Goal: Complete application form

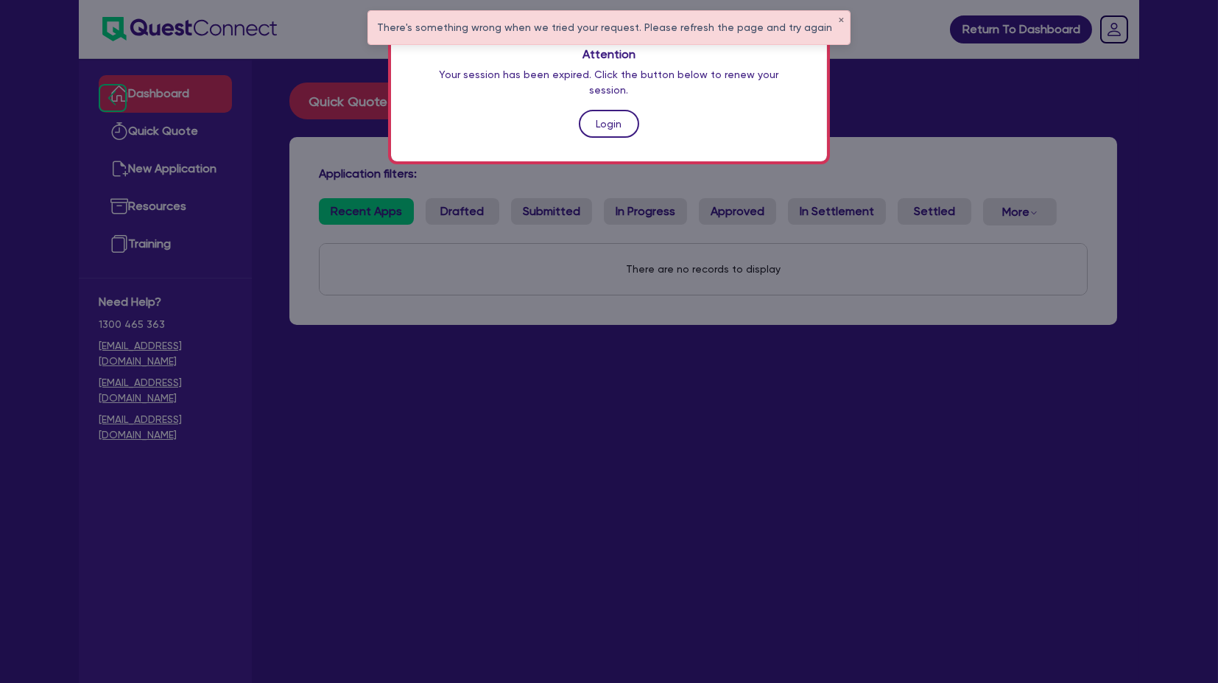
click at [602, 110] on link "Login" at bounding box center [609, 124] width 60 height 28
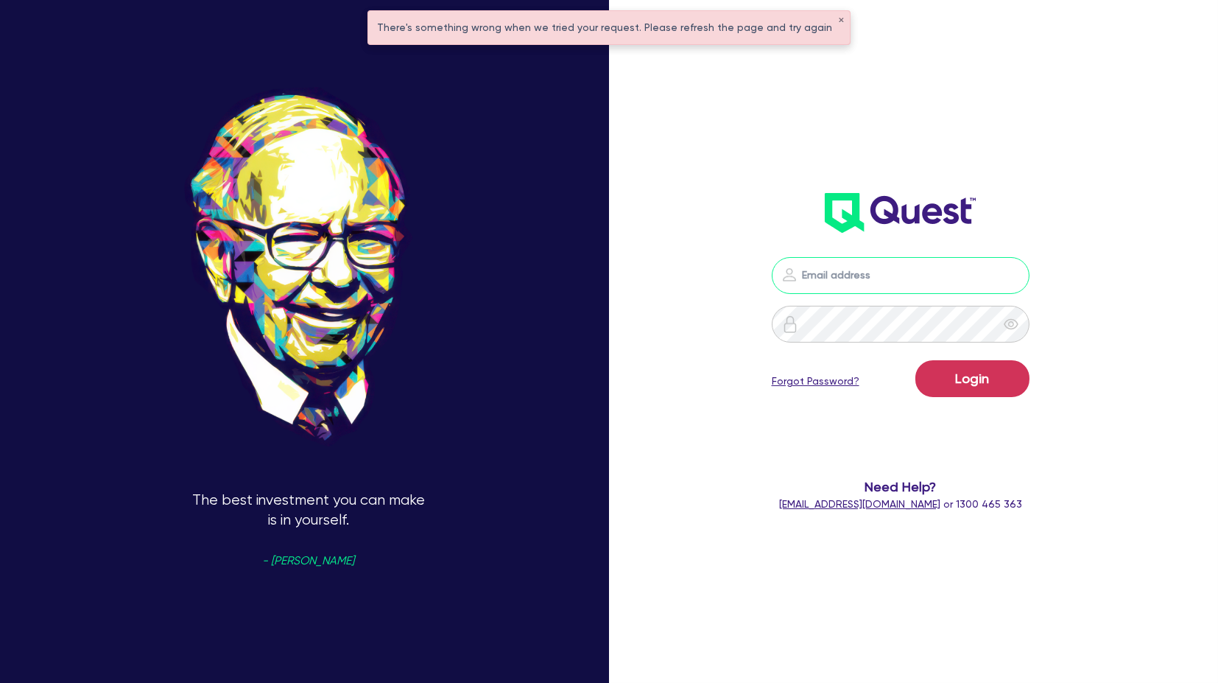
click at [845, 282] on input "email" at bounding box center [901, 275] width 258 height 37
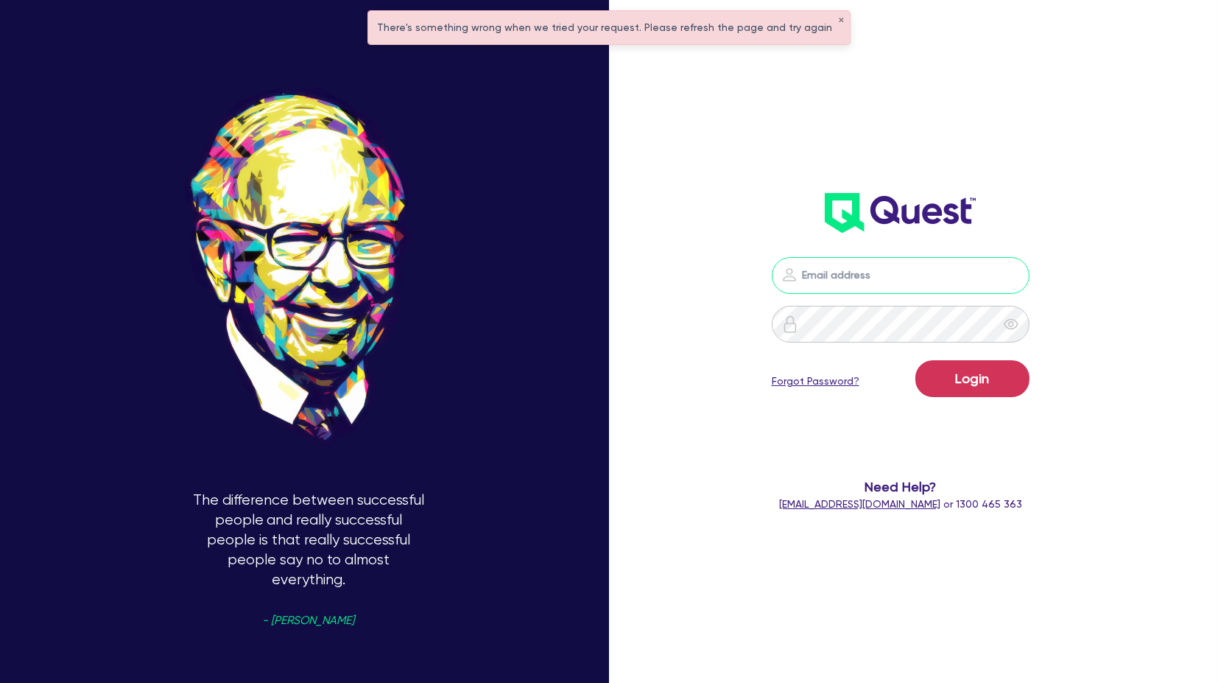
type input "[PERSON_NAME][EMAIL_ADDRESS][PERSON_NAME][DOMAIN_NAME]"
click at [972, 381] on button "Login" at bounding box center [972, 378] width 114 height 37
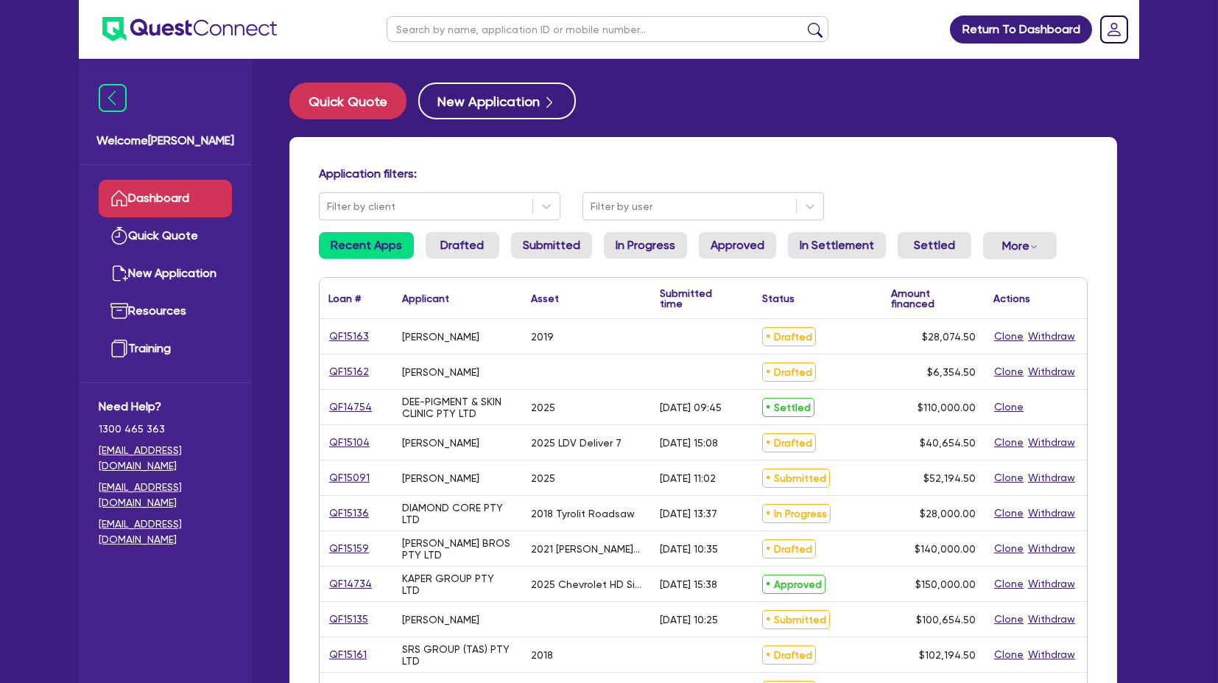
click at [1138, 211] on div "Quick Quote New Application Application filters: Filter by client Filter by use…" at bounding box center [703, 605] width 872 height 1046
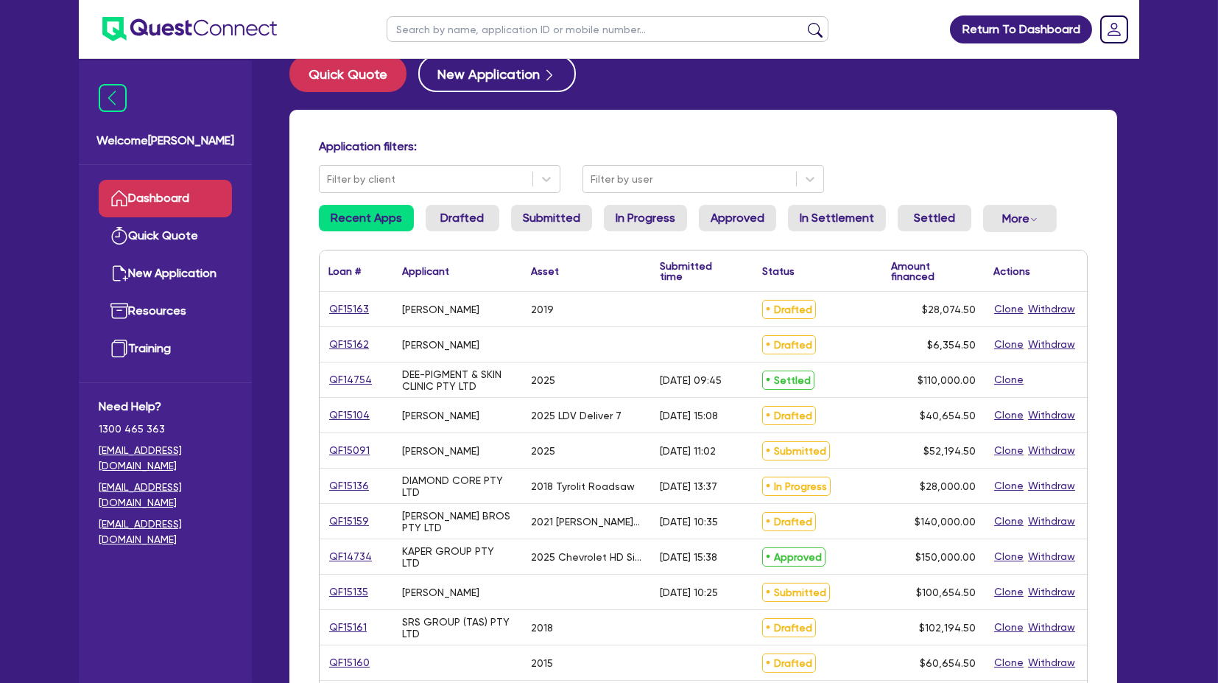
scroll to position [25, 0]
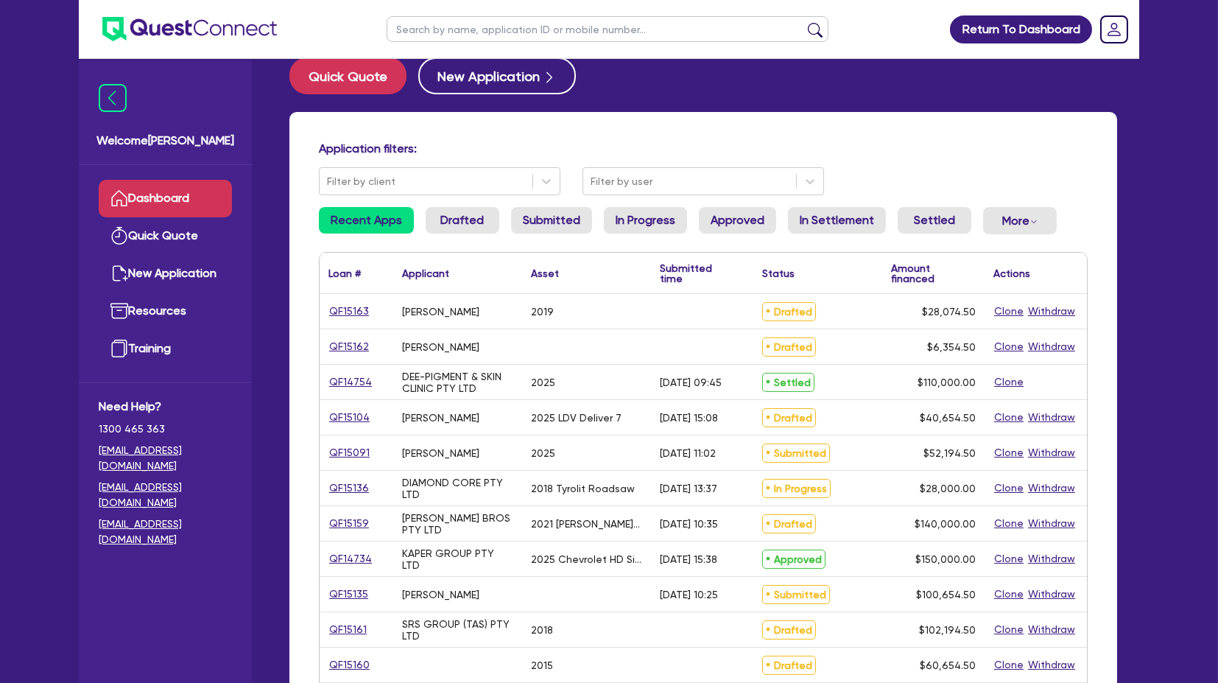
click at [438, 237] on li "Drafted" at bounding box center [463, 226] width 74 height 39
click at [442, 219] on link "Drafted" at bounding box center [463, 220] width 74 height 27
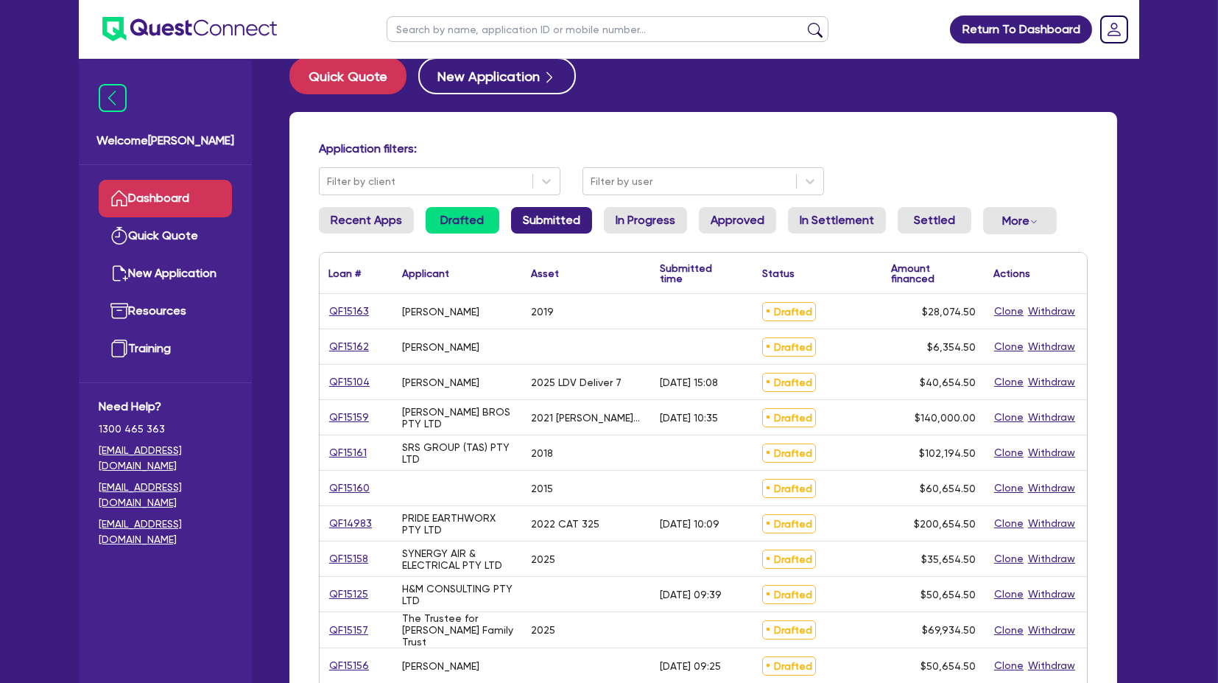
click at [540, 230] on link "Submitted" at bounding box center [551, 220] width 81 height 27
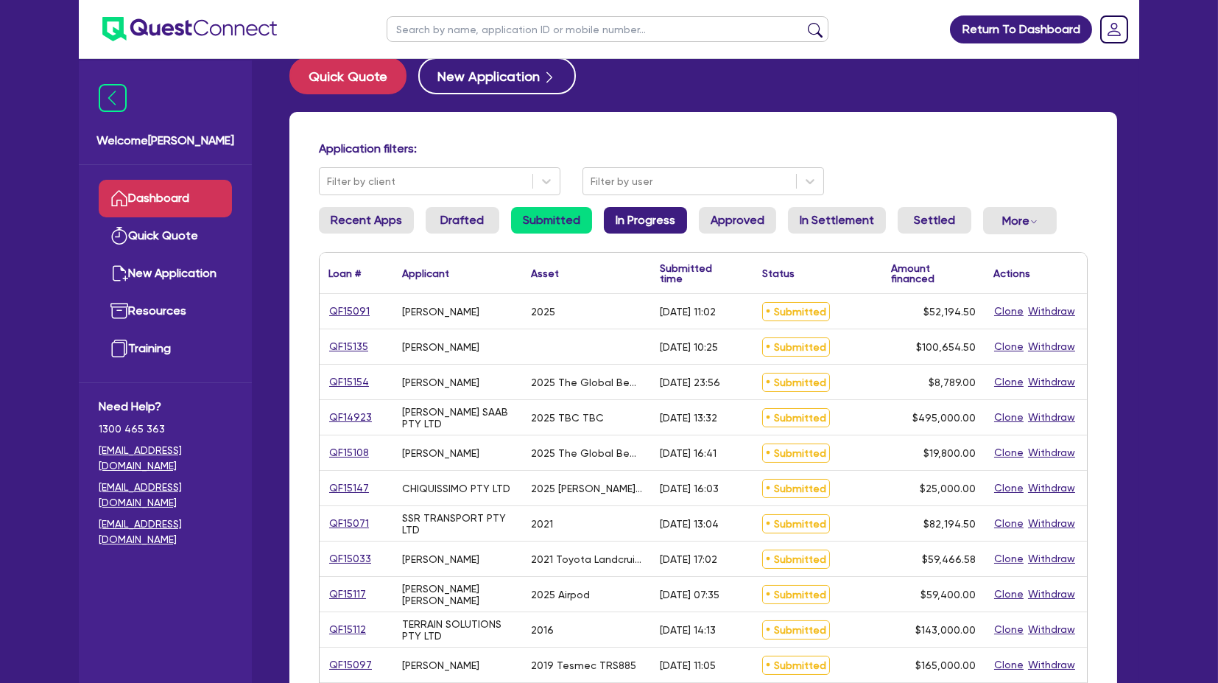
click at [642, 226] on link "In Progress" at bounding box center [645, 220] width 83 height 27
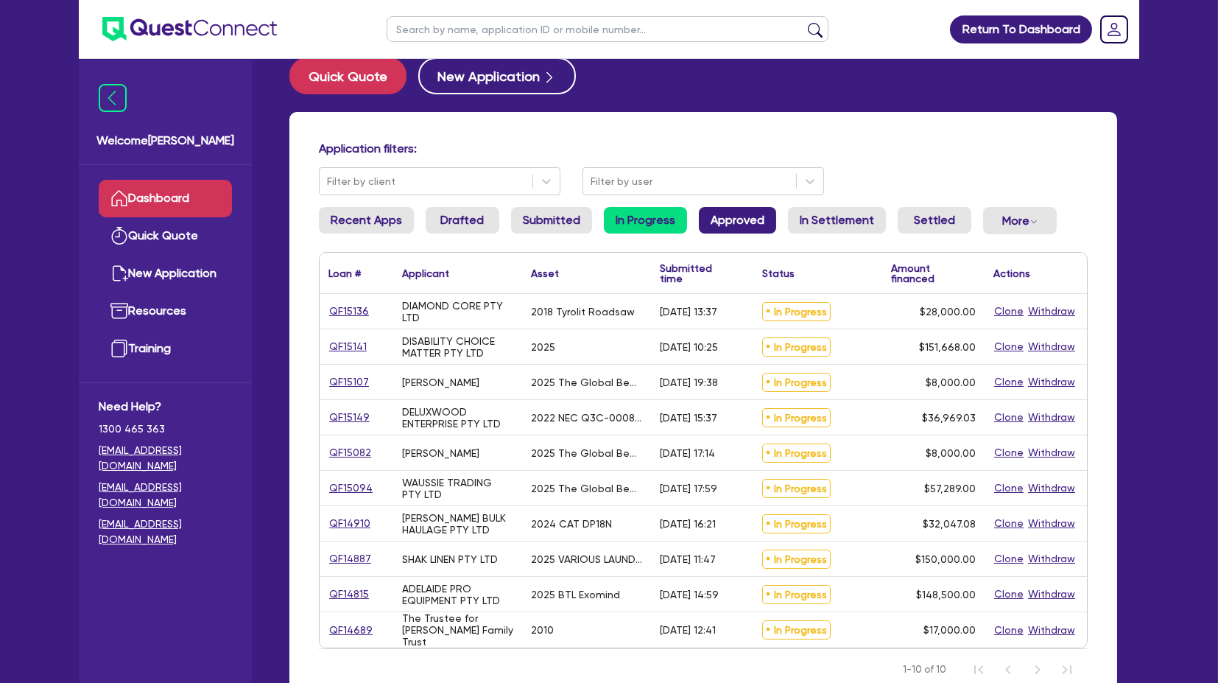
click at [730, 222] on link "Approved" at bounding box center [737, 220] width 77 height 27
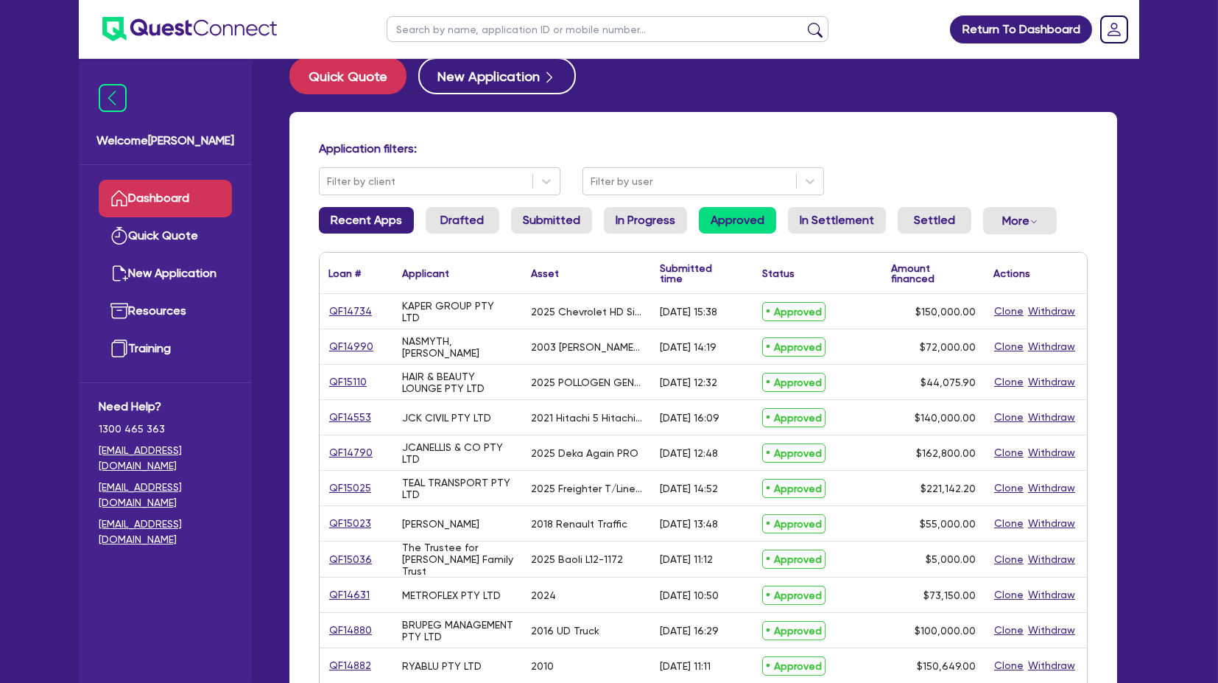
click at [362, 216] on link "Recent Apps" at bounding box center [366, 220] width 95 height 27
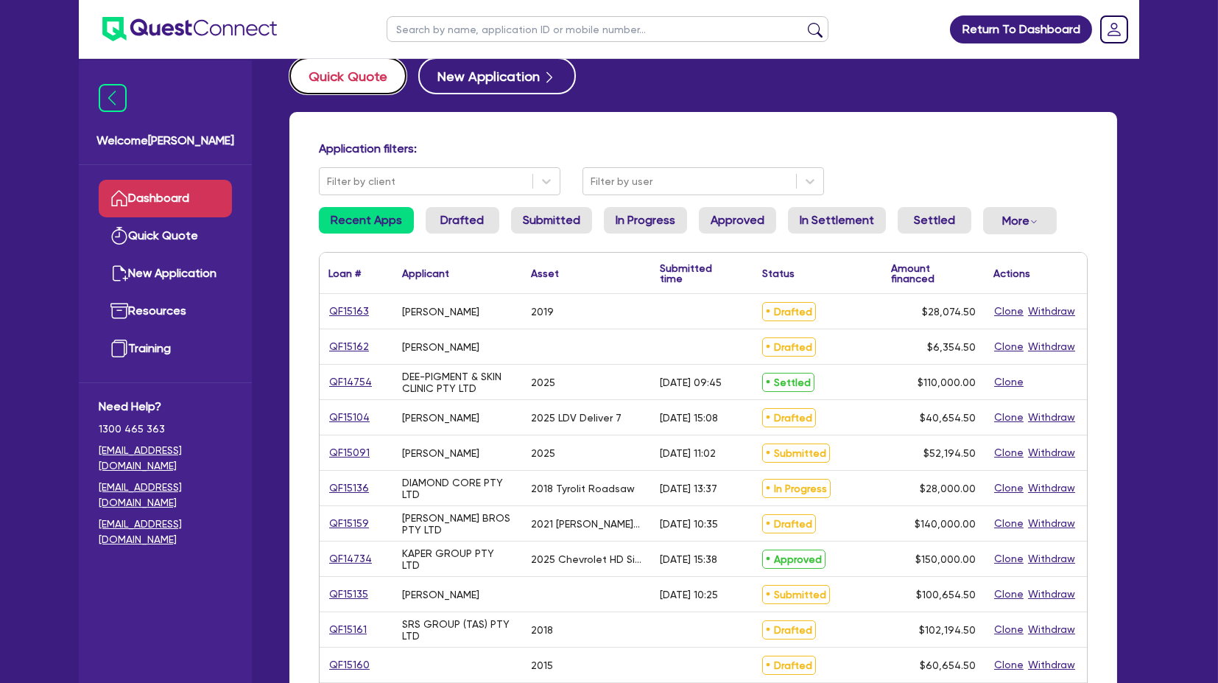
click at [356, 75] on button "Quick Quote" at bounding box center [347, 75] width 117 height 37
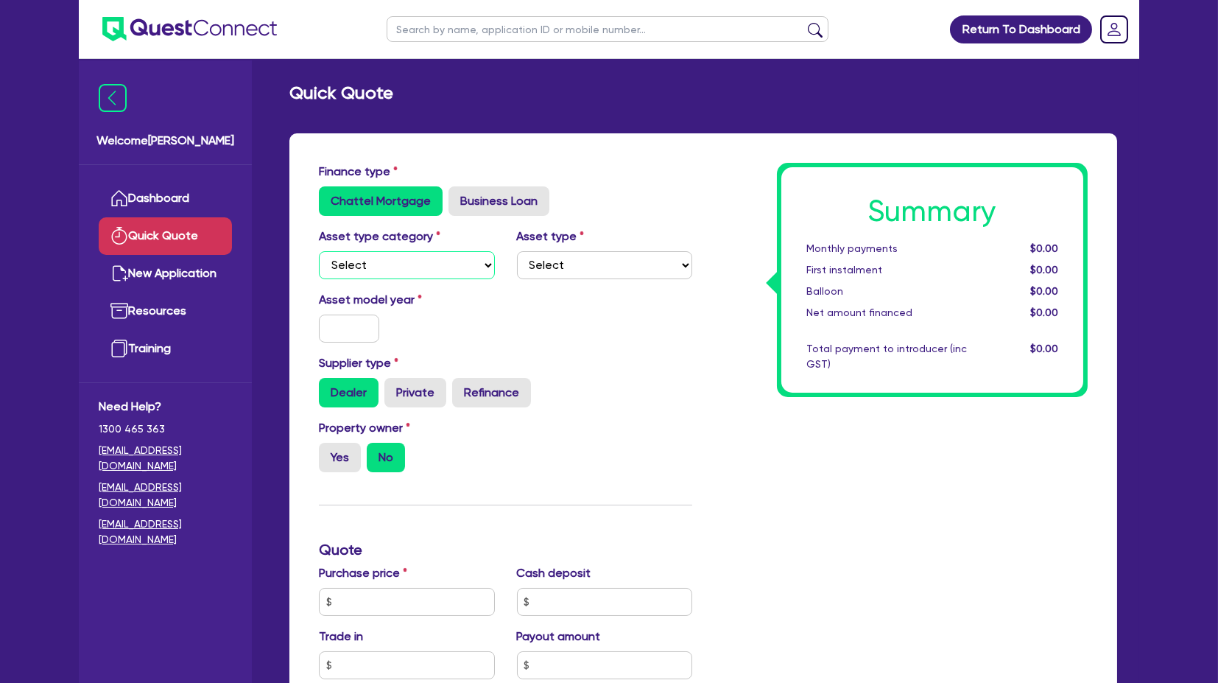
click at [419, 264] on select "Select Cars and light trucks Primary assets Secondary assets Tertiary assets" at bounding box center [407, 265] width 176 height 28
select select "CARS_AND_LIGHT_TRUCKS"
click at [319, 251] on select "Select Cars and light trucks Primary assets Secondary assets Tertiary assets" at bounding box center [407, 265] width 176 height 28
click at [550, 264] on select "Select Passenger vehicles Vans and utes Light trucks up to 4.5 tonne" at bounding box center [605, 265] width 176 height 28
select select "PASSENGER_VEHICLES"
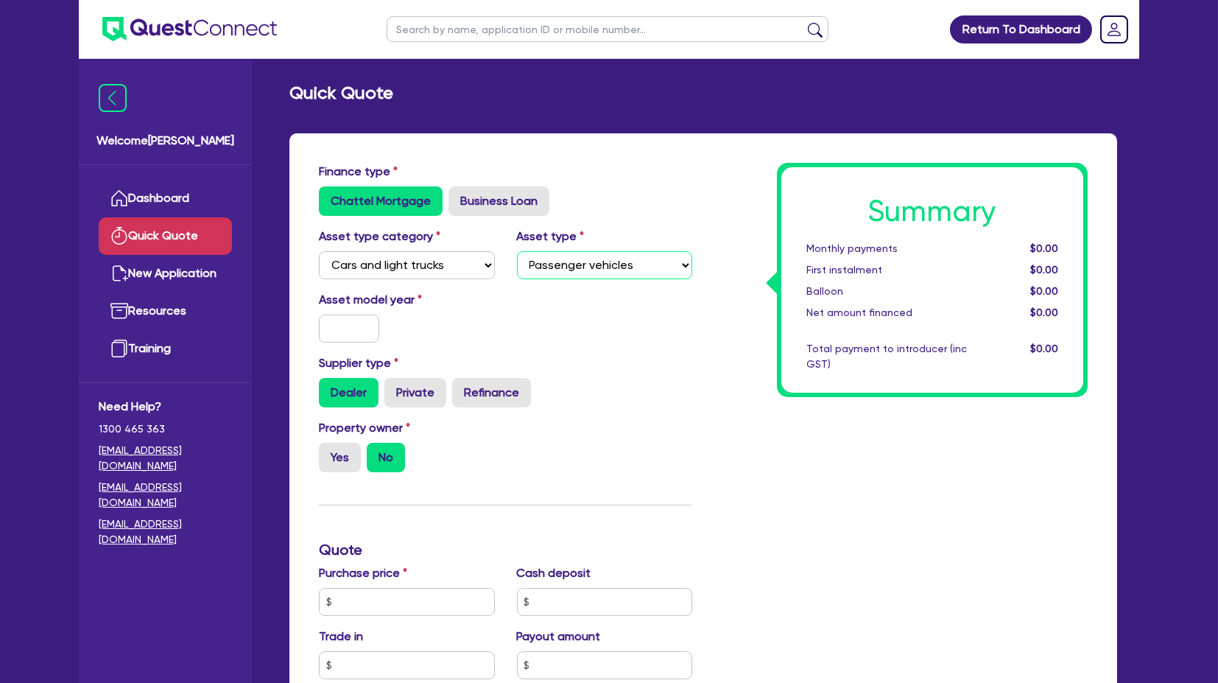
click at [517, 251] on select "Select Passenger vehicles Vans and utes Light trucks up to 4.5 tonne" at bounding box center [605, 265] width 176 height 28
click at [313, 344] on div "Asset model year" at bounding box center [505, 322] width 395 height 63
click at [323, 333] on input "text" at bounding box center [349, 328] width 60 height 28
type input "2025"
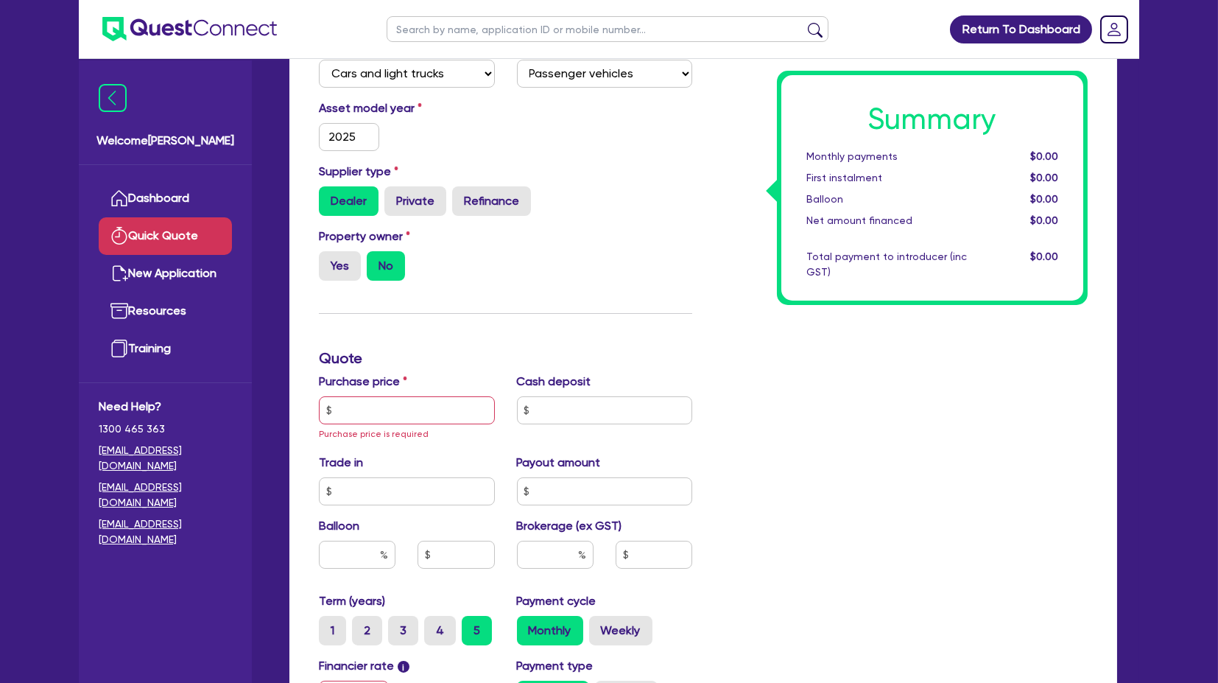
scroll to position [192, 0]
click at [377, 417] on input "text" at bounding box center [407, 409] width 176 height 28
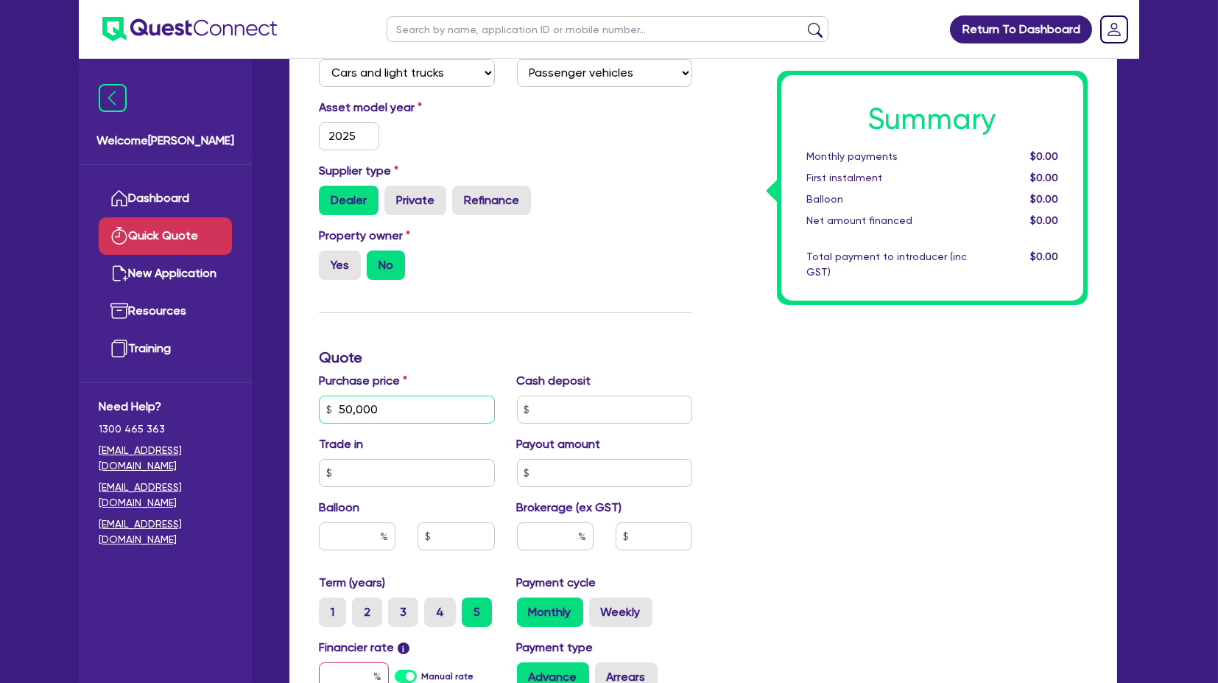
type input "50,000"
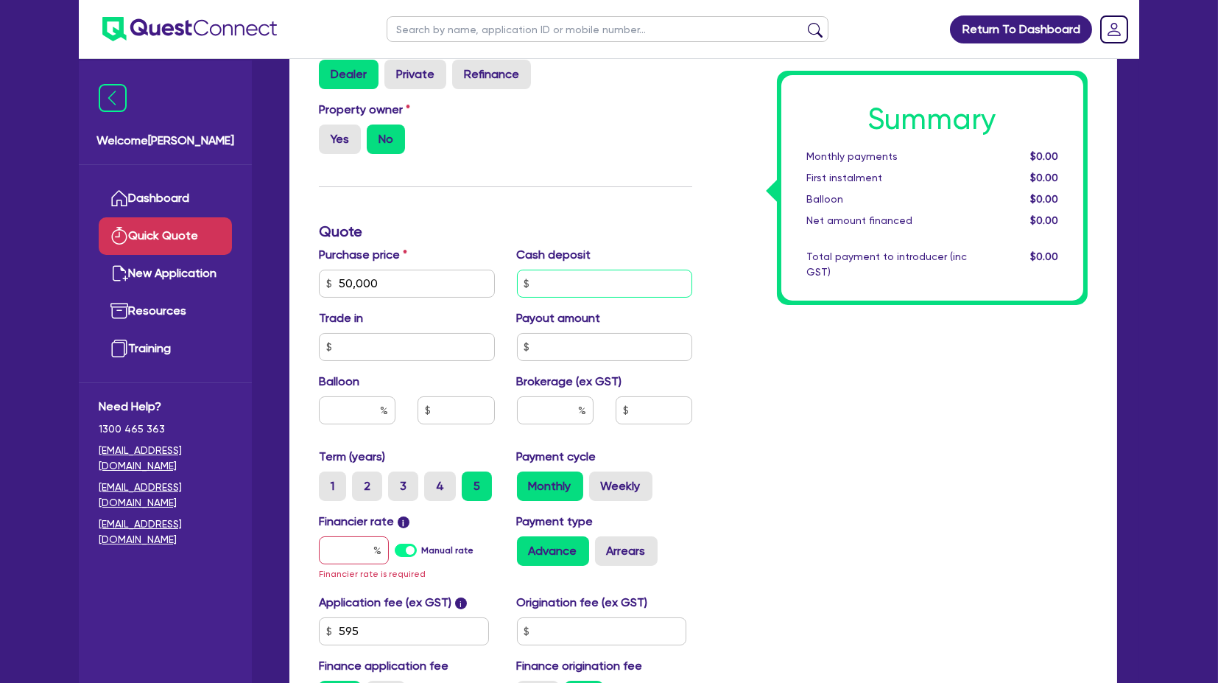
scroll to position [331, 0]
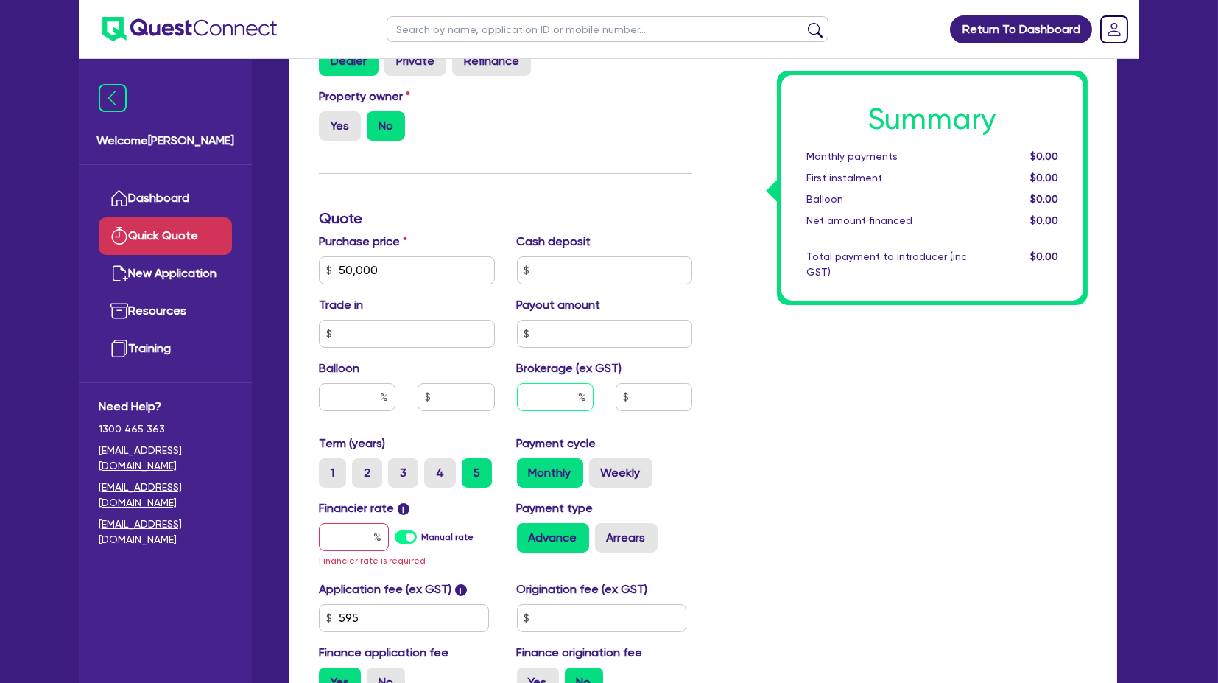
click at [554, 390] on input "text" at bounding box center [555, 397] width 77 height 28
type input "7"
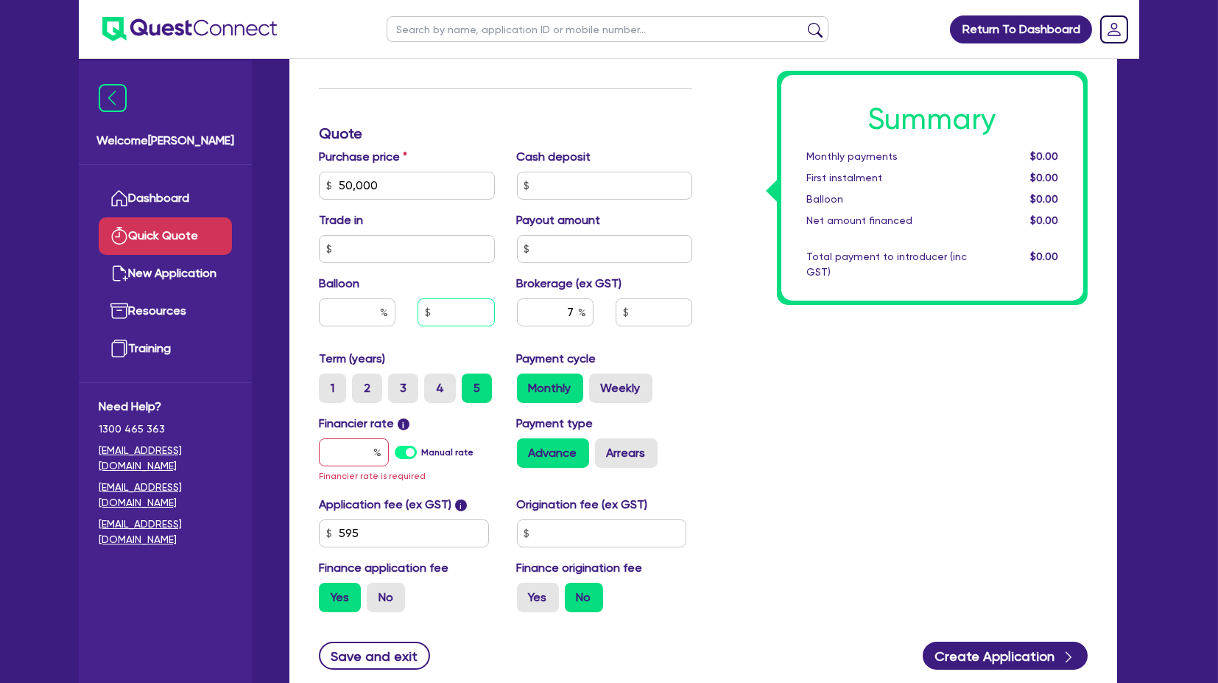
scroll to position [420, 0]
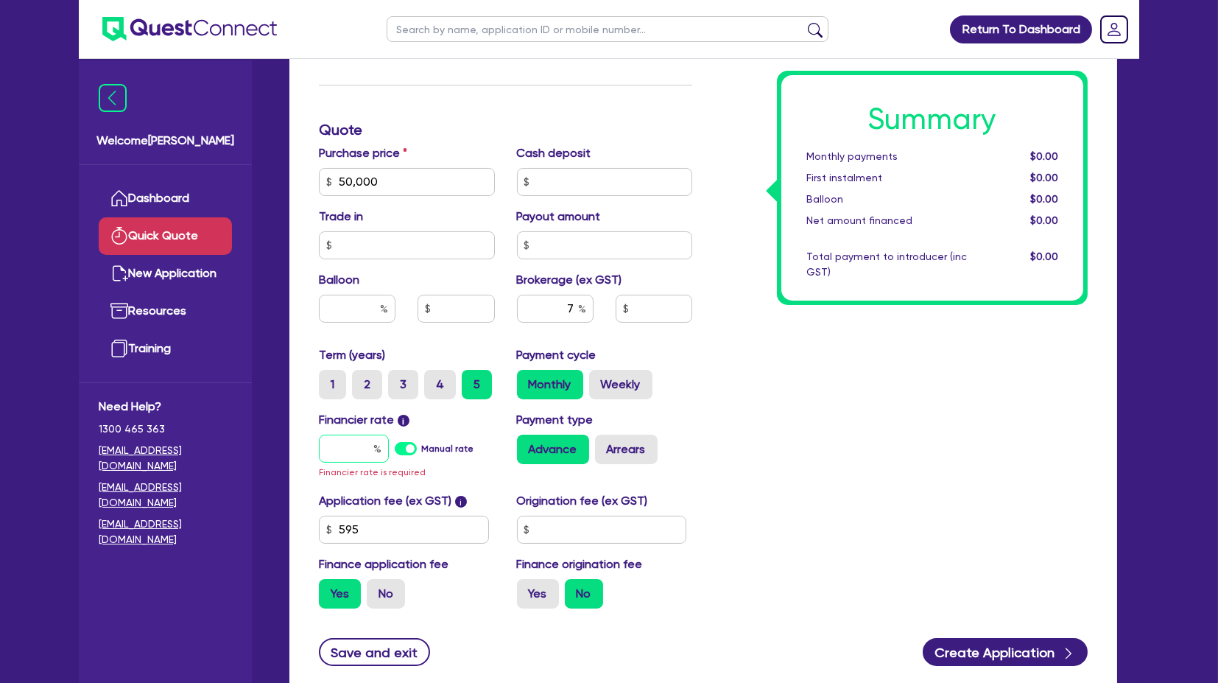
click at [368, 437] on input "text" at bounding box center [354, 448] width 70 height 28
type input "1"
type input "3,545.82"
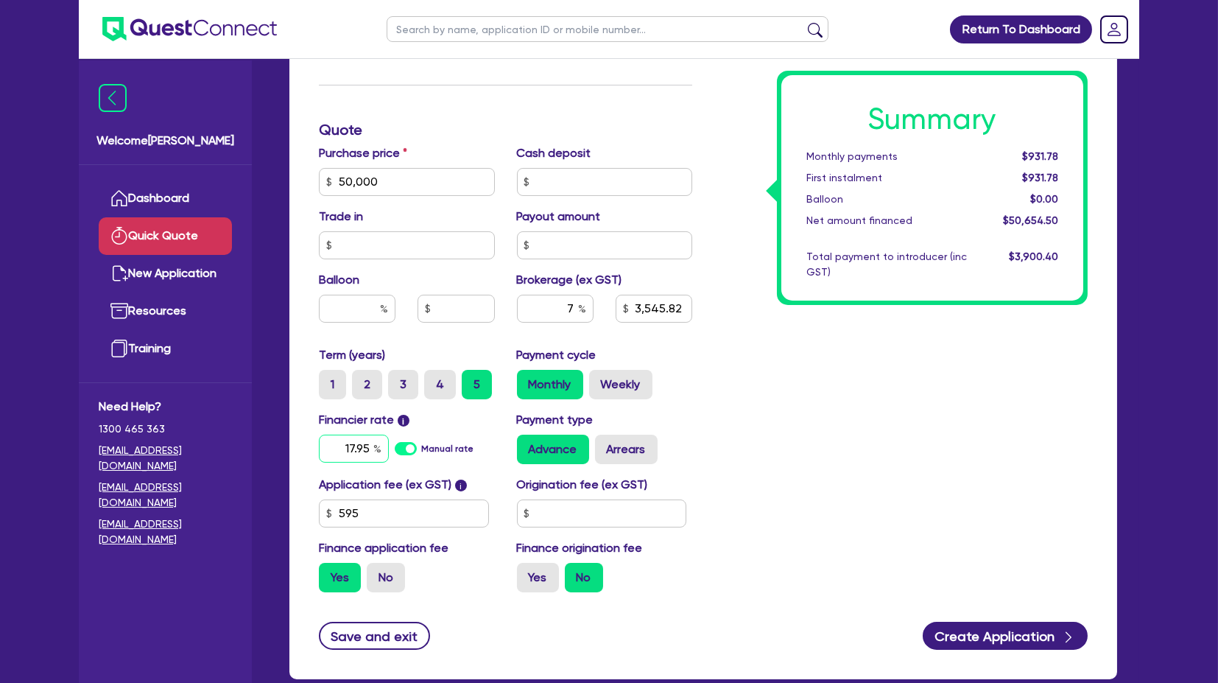
type input "17.95"
type input "3,545.82"
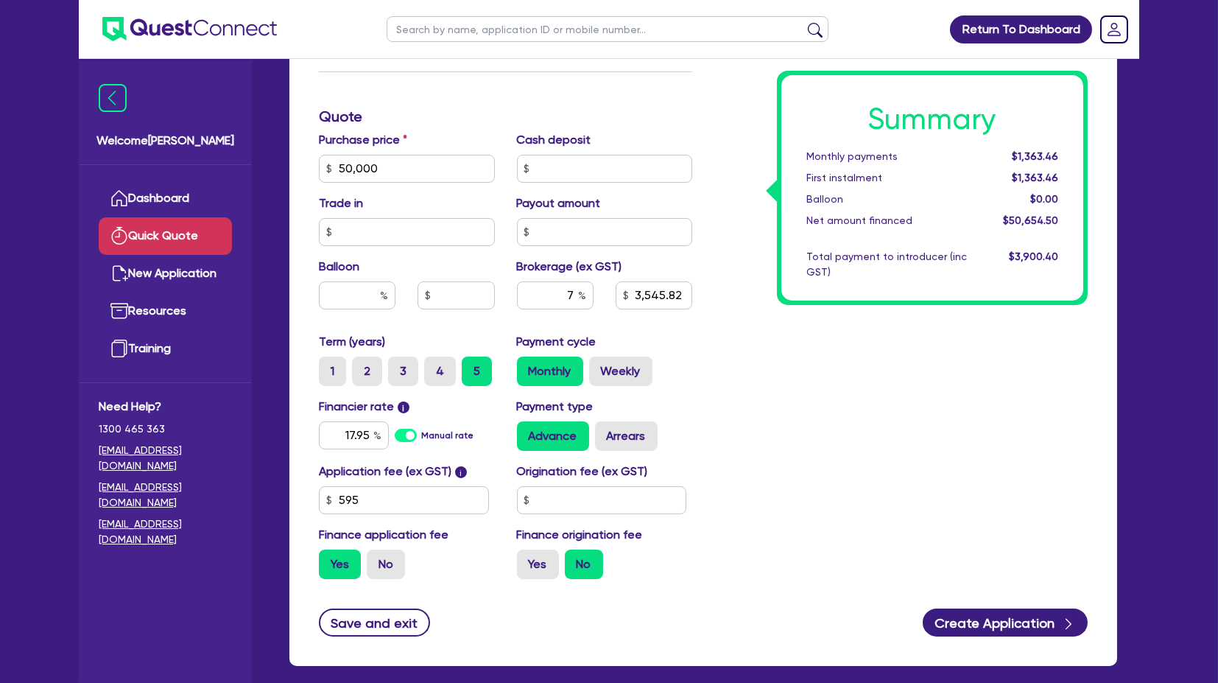
scroll to position [432, 0]
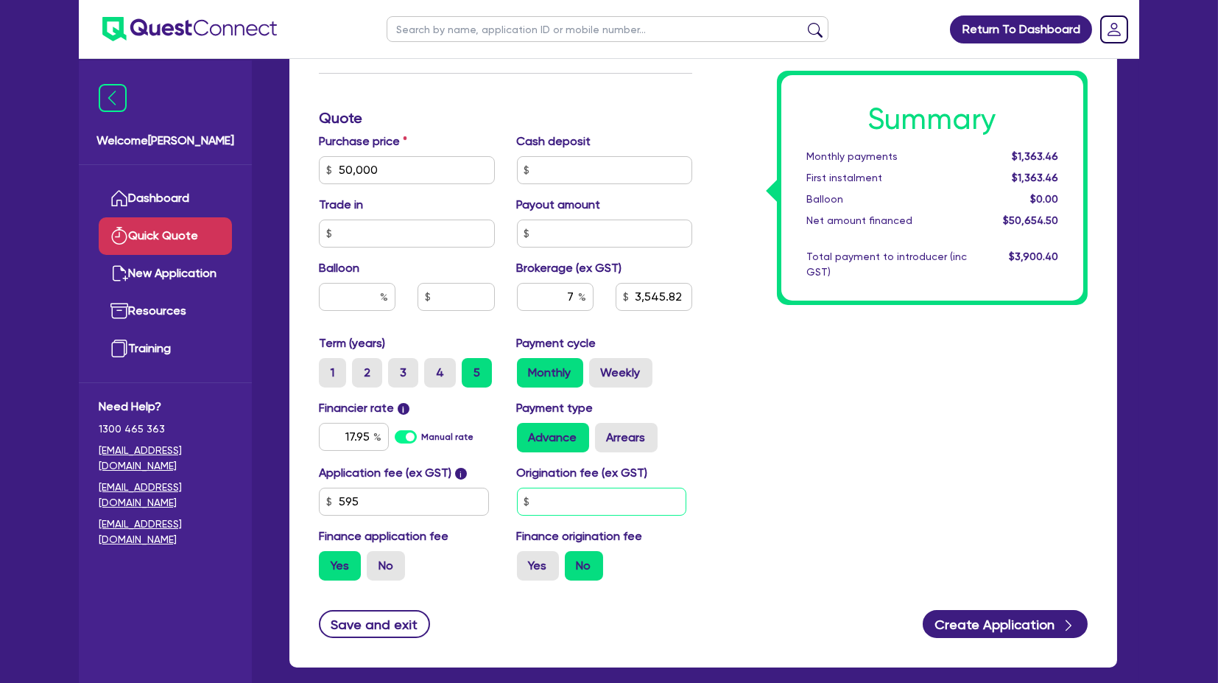
click at [570, 493] on input "text" at bounding box center [602, 501] width 170 height 28
type input "900"
type input "3,545.82"
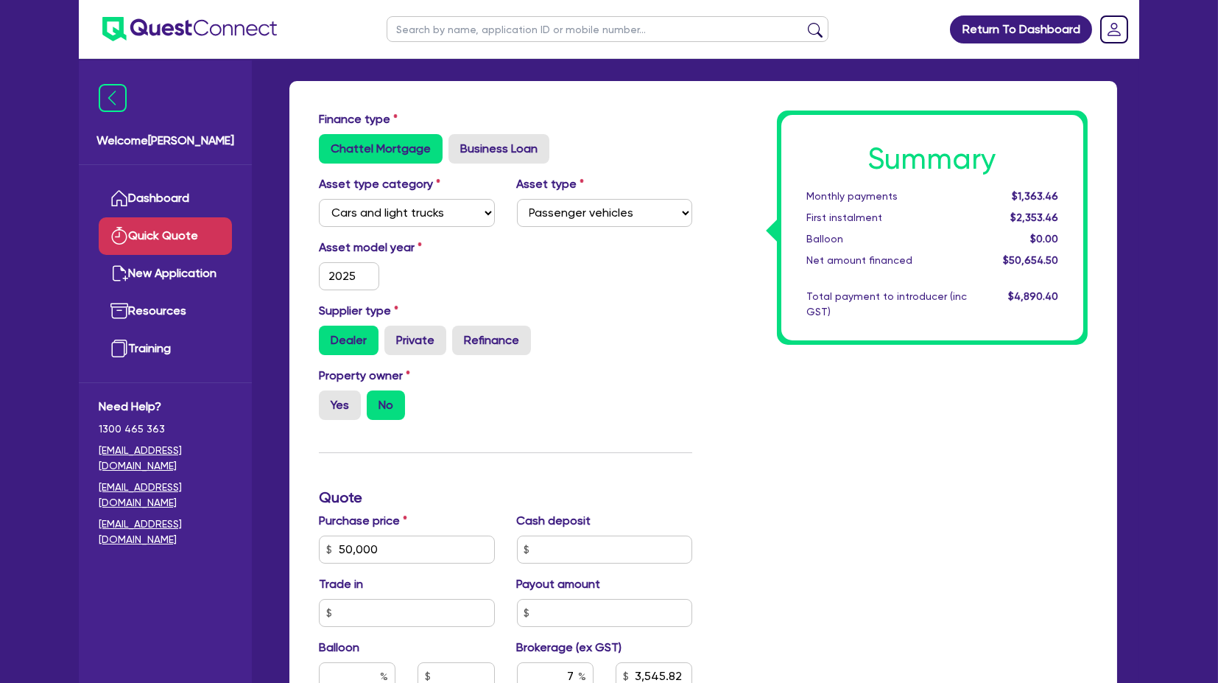
scroll to position [0, 0]
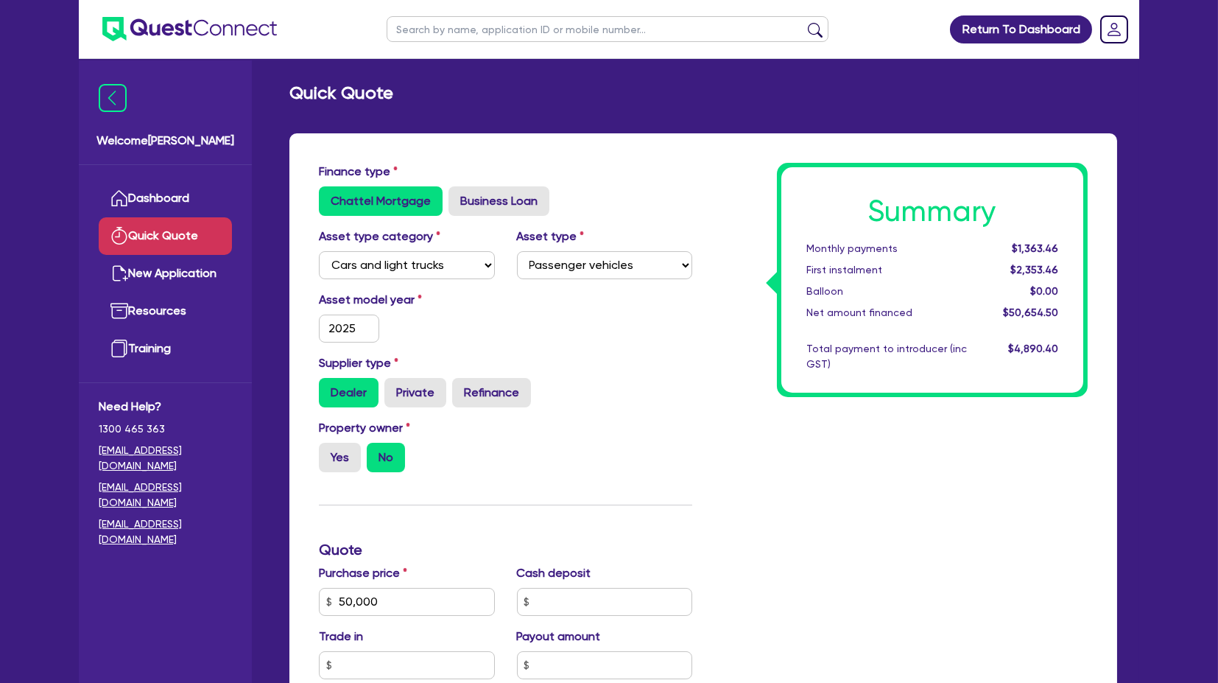
click at [487, 27] on input "text" at bounding box center [608, 29] width 442 height 26
type input "kjm"
click button "submit" at bounding box center [815, 32] width 24 height 21
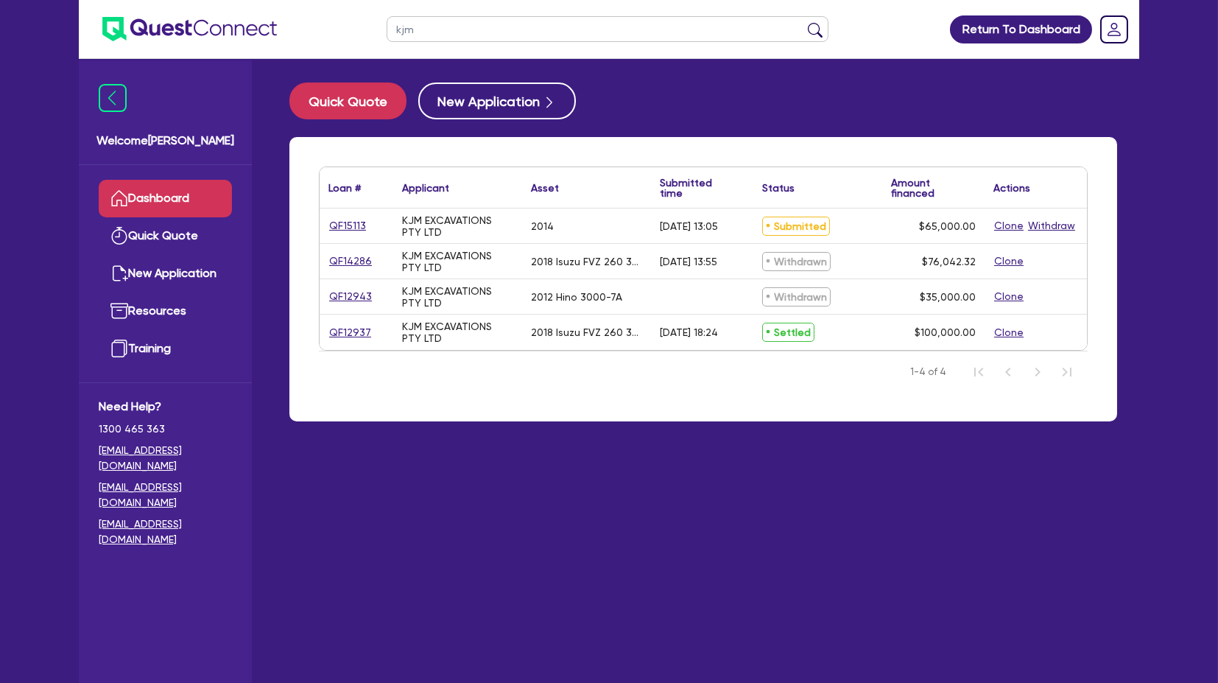
drag, startPoint x: 432, startPoint y: 37, endPoint x: 334, endPoint y: 33, distance: 98.7
click at [334, 33] on header "kjm Return To Dashboard Edit Profile Logout" at bounding box center [609, 29] width 1060 height 59
type input "[PERSON_NAME]"
click at [803, 22] on button "submit" at bounding box center [815, 32] width 24 height 21
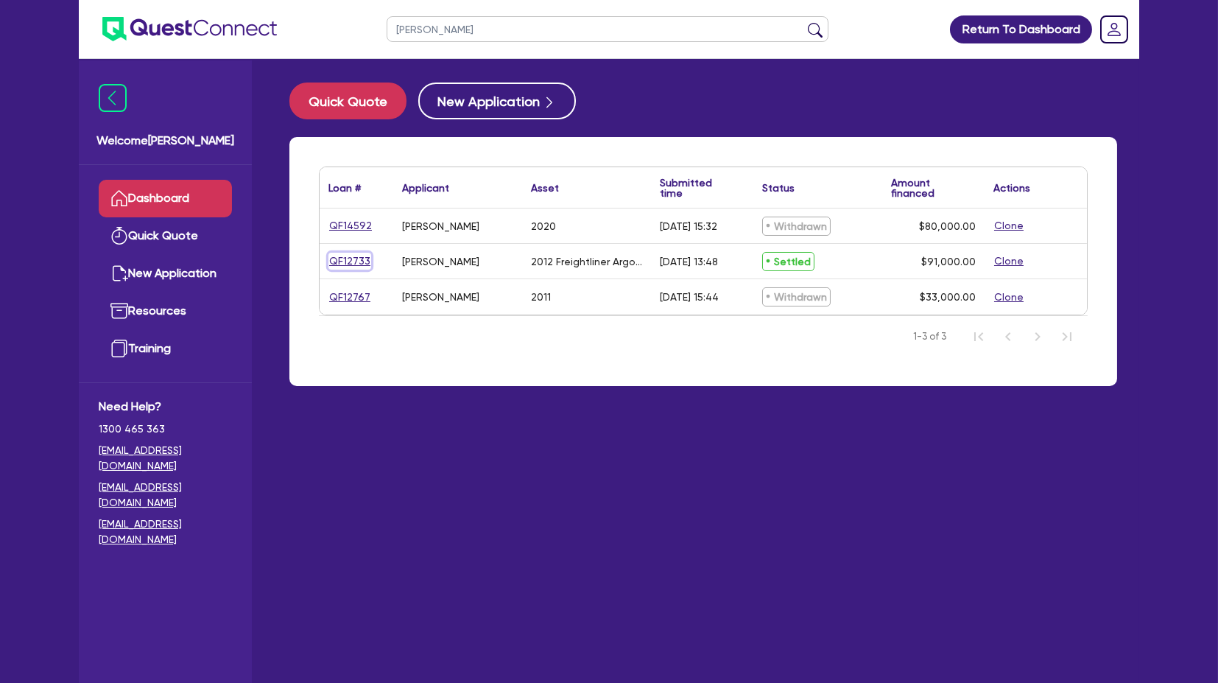
click at [349, 258] on link "QF12733" at bounding box center [349, 261] width 43 height 17
select select "PRIMARY_ASSETS"
select select "HEAVY_TRUCKS"
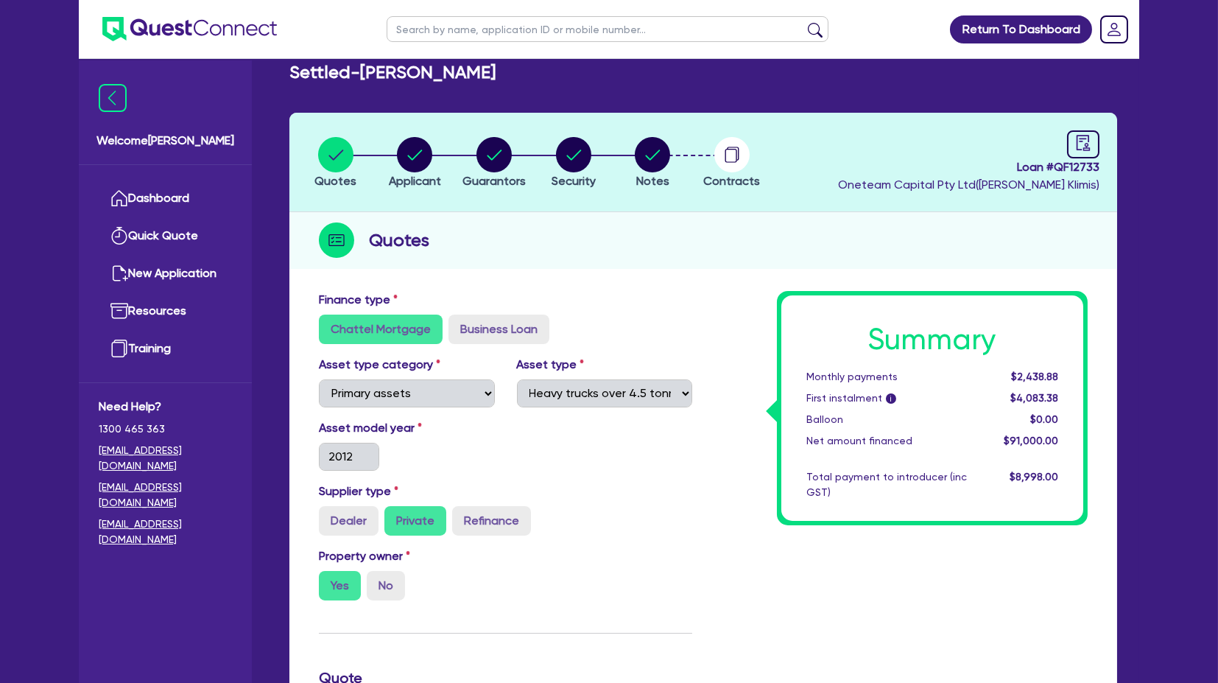
scroll to position [19, 0]
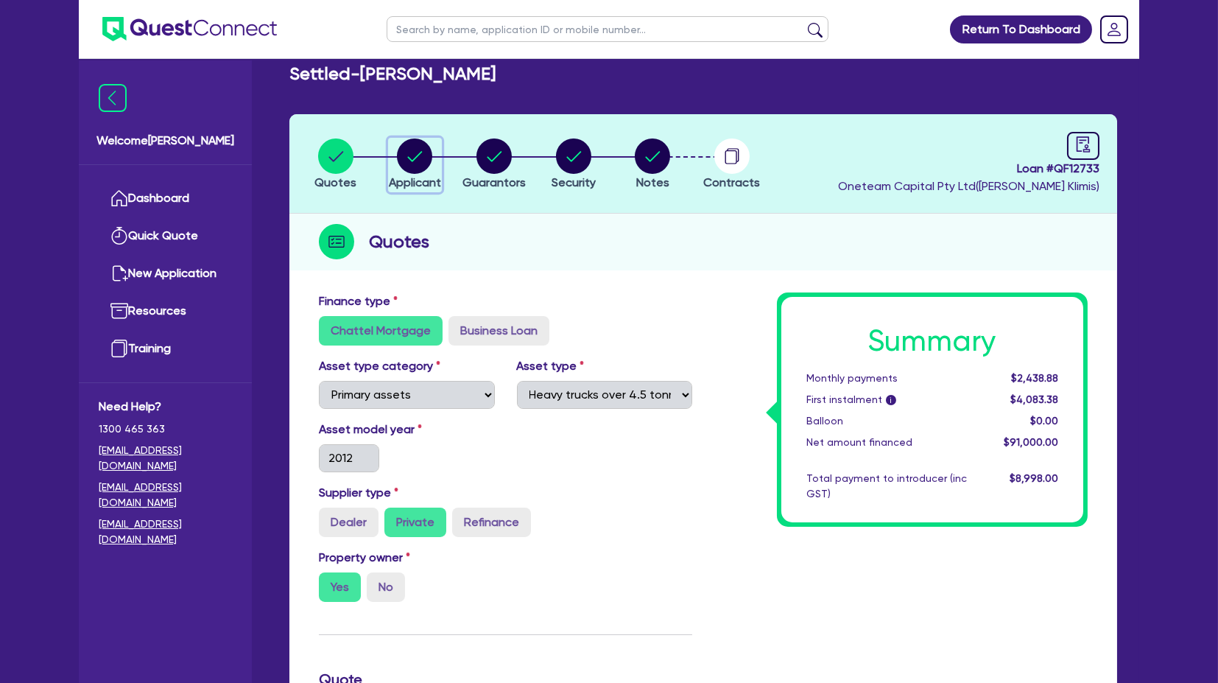
click at [418, 148] on circle "button" at bounding box center [414, 155] width 35 height 35
select select "SOLE_TRADER"
select select "TRANSPORT_WAREHOUSING"
select select "PASSENGERS_FREIGHT_TRANSPORT"
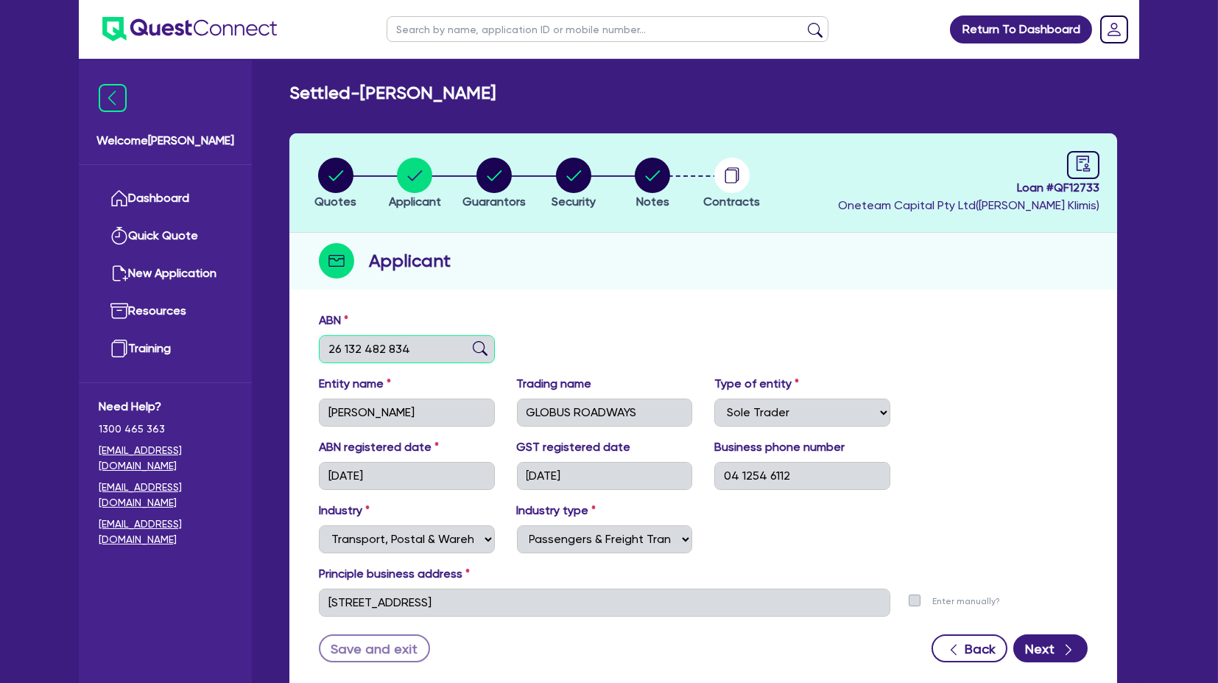
drag, startPoint x: 406, startPoint y: 342, endPoint x: 261, endPoint y: 316, distance: 147.3
click at [261, 316] on div "Welcome [PERSON_NAME] Quick Quote New Application Ref Company Ref Salesperson R…" at bounding box center [609, 390] width 1060 height 781
click at [492, 183] on circle "button" at bounding box center [493, 175] width 35 height 35
select select "MR"
select select "QLD"
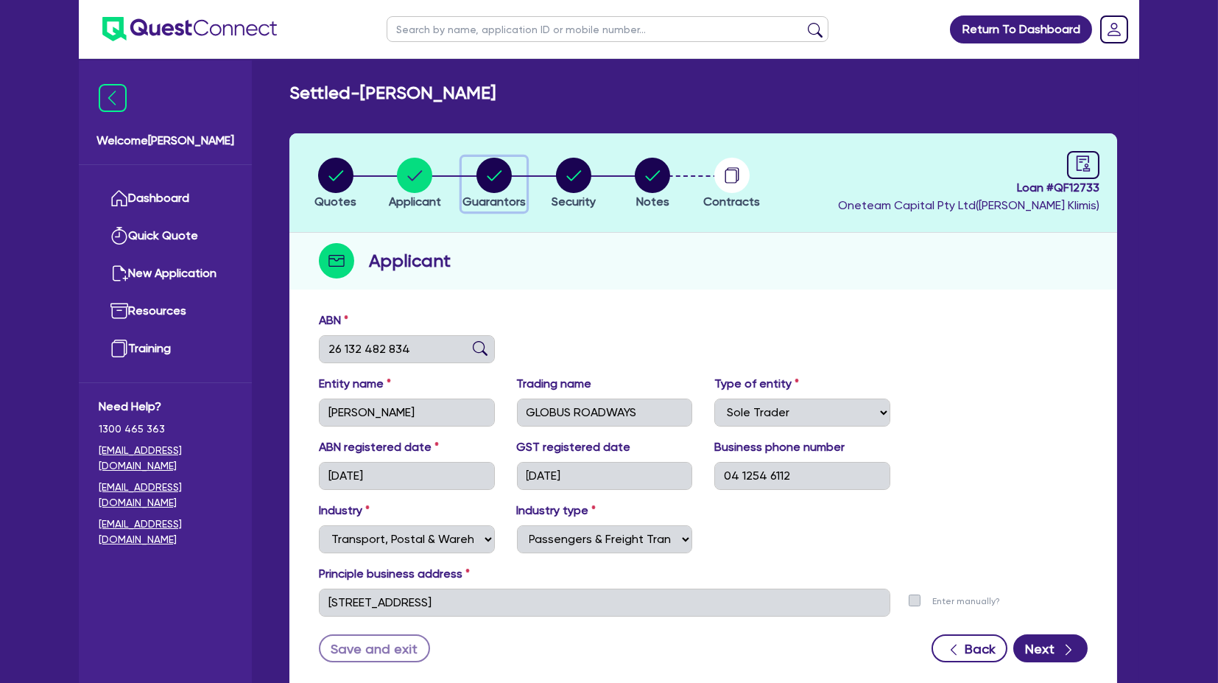
select select "MARRIED"
select select "PROPERTY"
select select "CASH"
select select "VEHICLE"
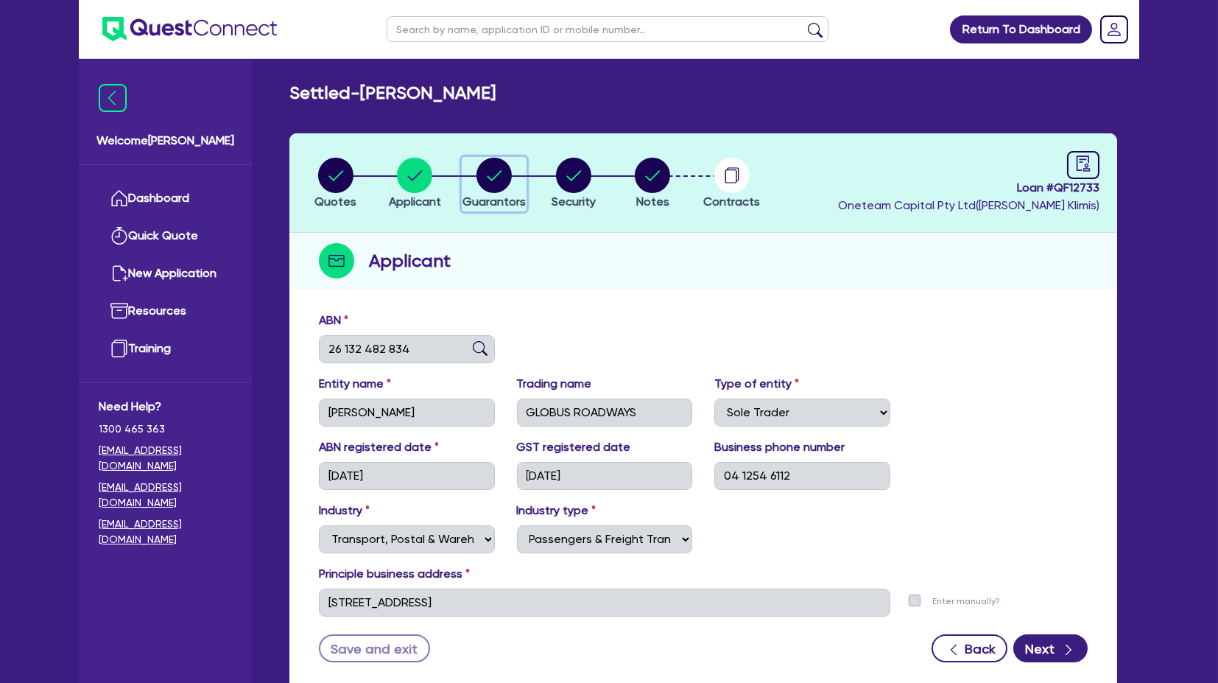
select select "HOUSEHOLD_PERSONAL"
select select "CREDIT_CARD"
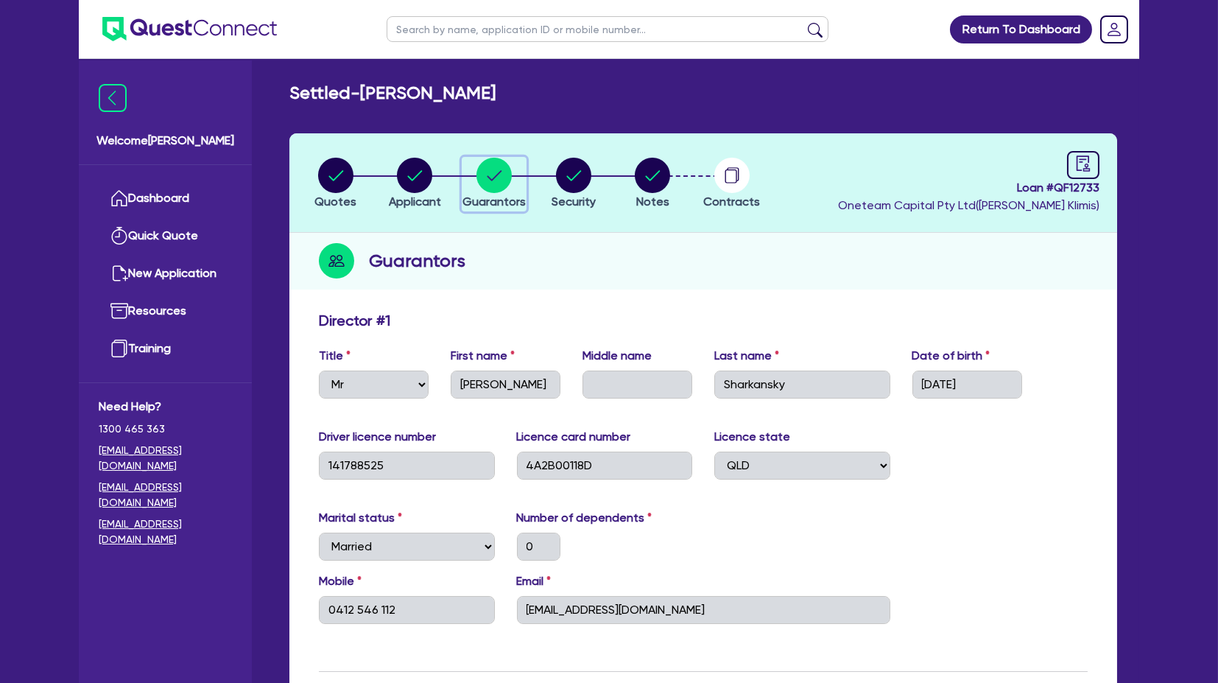
scroll to position [23, 0]
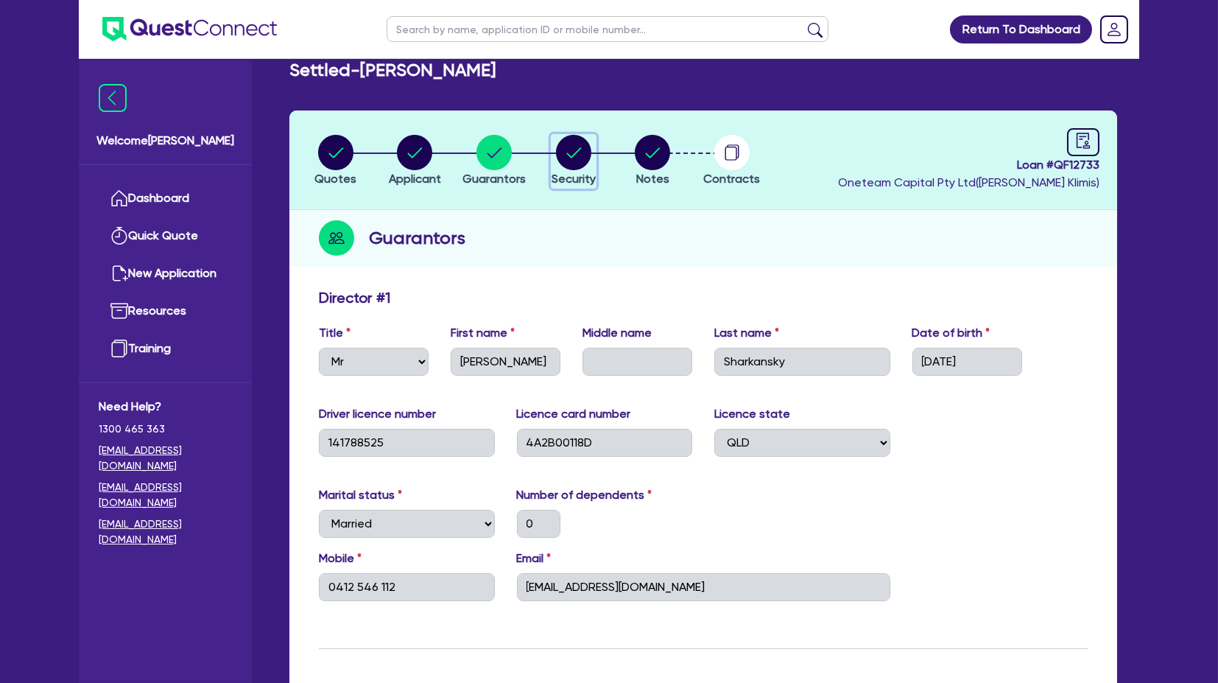
click at [581, 178] on span "Security" at bounding box center [574, 179] width 44 height 14
select select "PRIMARY_ASSETS"
select select "HEAVY_TRUCKS"
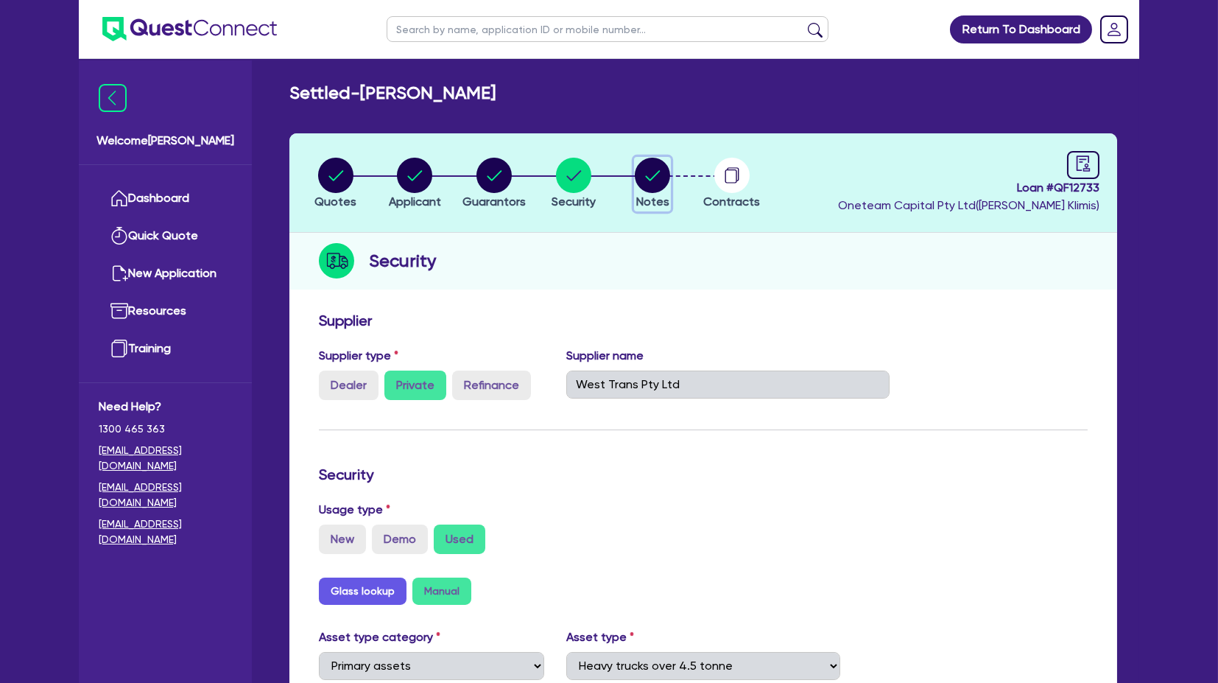
click at [659, 171] on icon "button" at bounding box center [653, 175] width 15 height 10
select select "Quest Finance - Own Book"
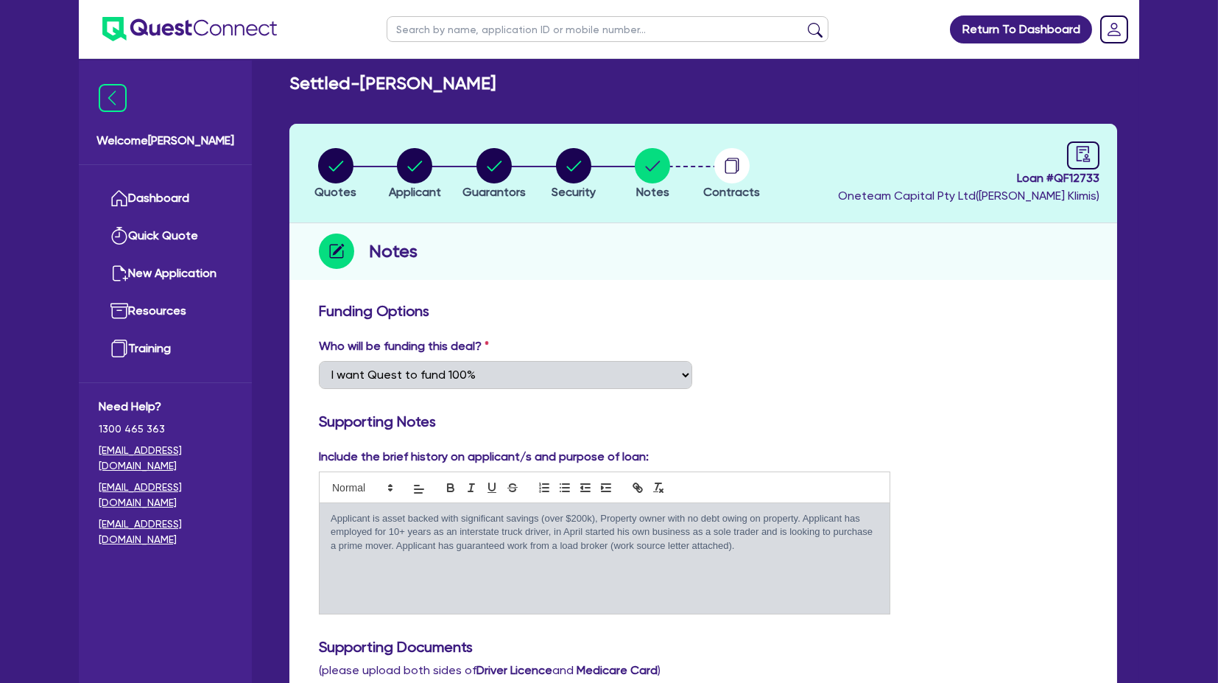
scroll to position [10, 0]
click at [736, 171] on icon "button" at bounding box center [731, 166] width 12 height 14
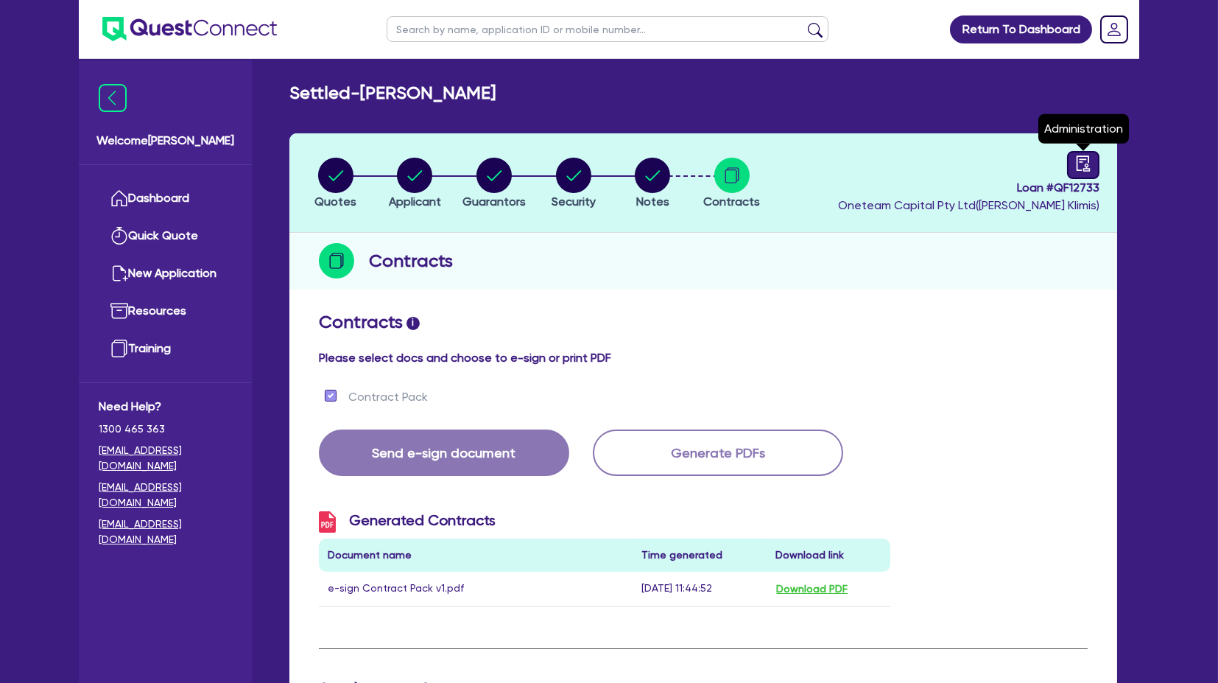
click at [1077, 172] on link at bounding box center [1083, 165] width 32 height 28
select select "SETTLED"
select select "Quest Finance - Own Book"
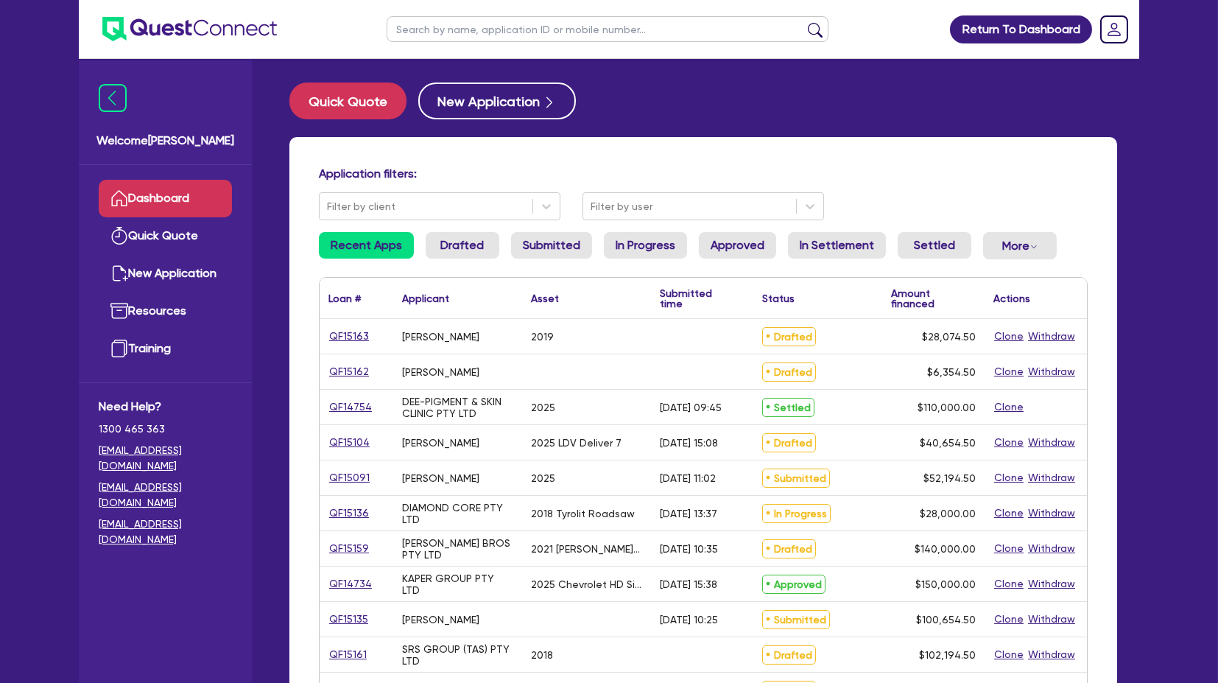
click at [445, 32] on input "text" at bounding box center [608, 29] width 442 height 26
type input "[PERSON_NAME]"
click at [803, 22] on button "submit" at bounding box center [815, 32] width 24 height 21
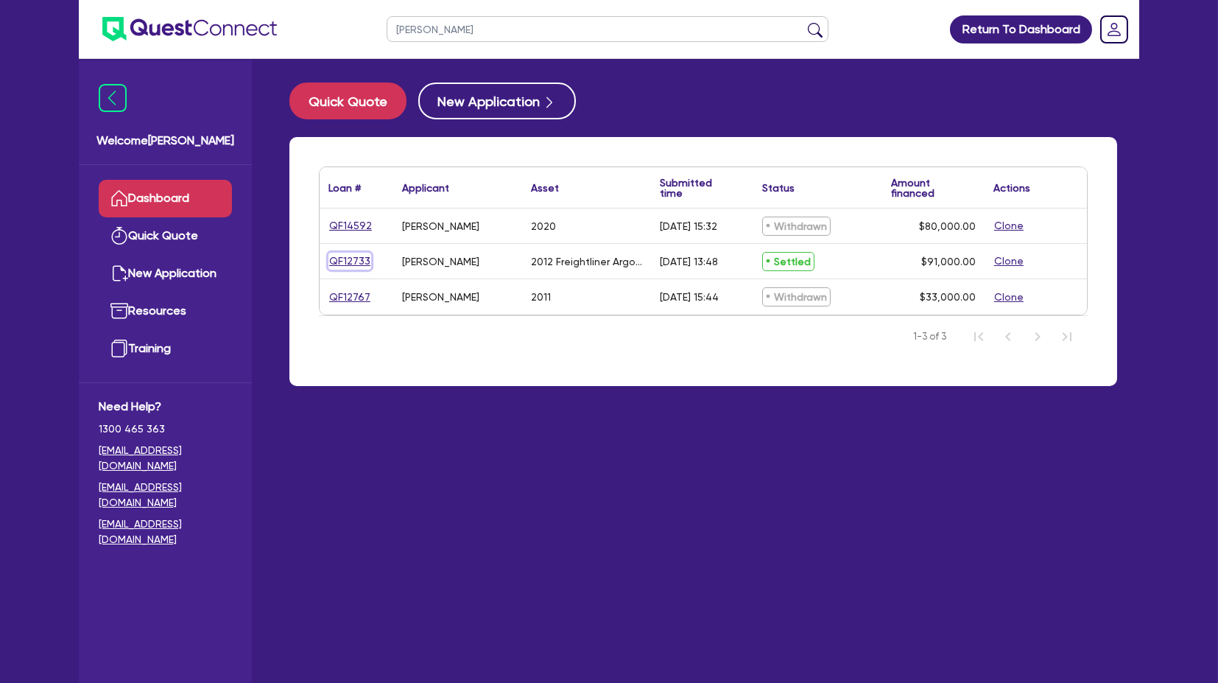
click at [342, 260] on link "QF12733" at bounding box center [349, 261] width 43 height 17
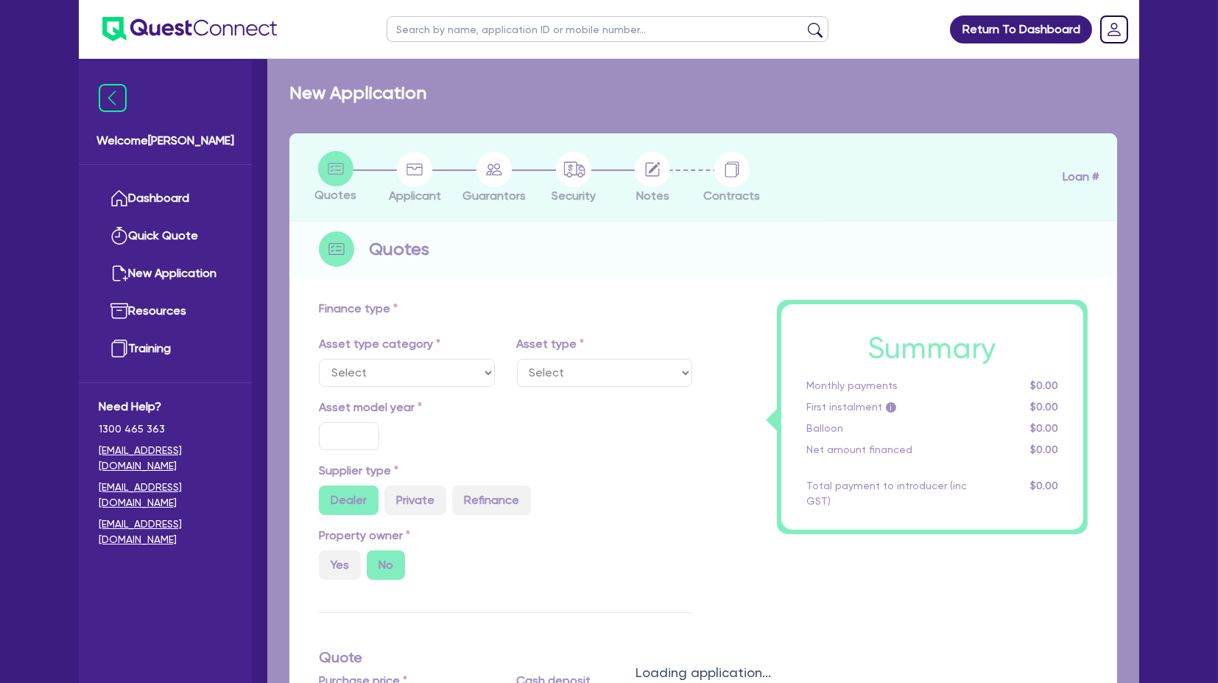
select select "PRIMARY_ASSETS"
type input "2012"
radio input "false"
radio input "true"
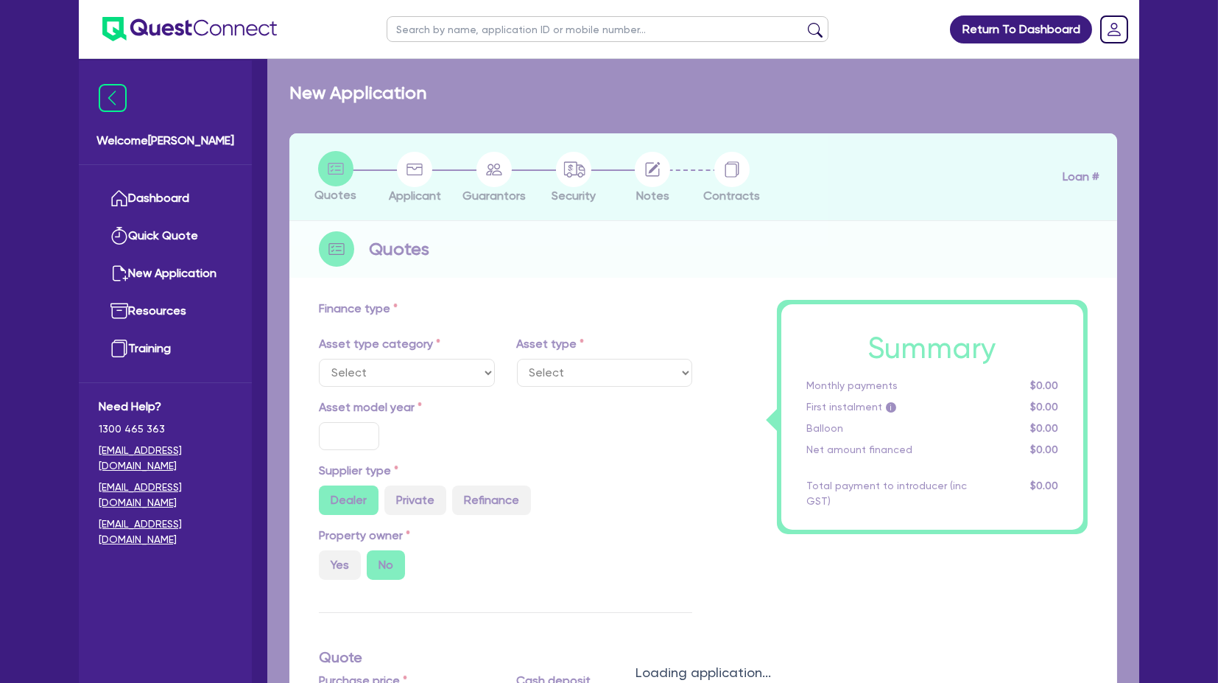
type input "99,000"
type input "8,000"
type input "8"
type input "7,280"
type input "17.25"
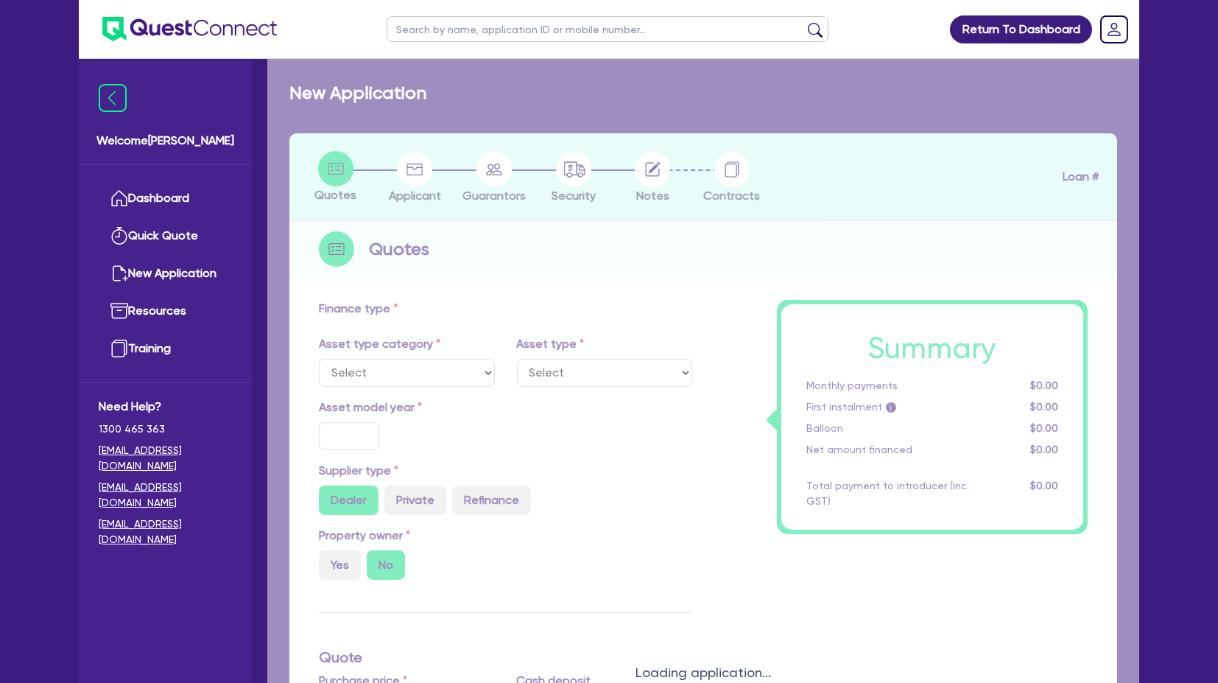
type input "900"
select select "HEAVY_TRUCKS"
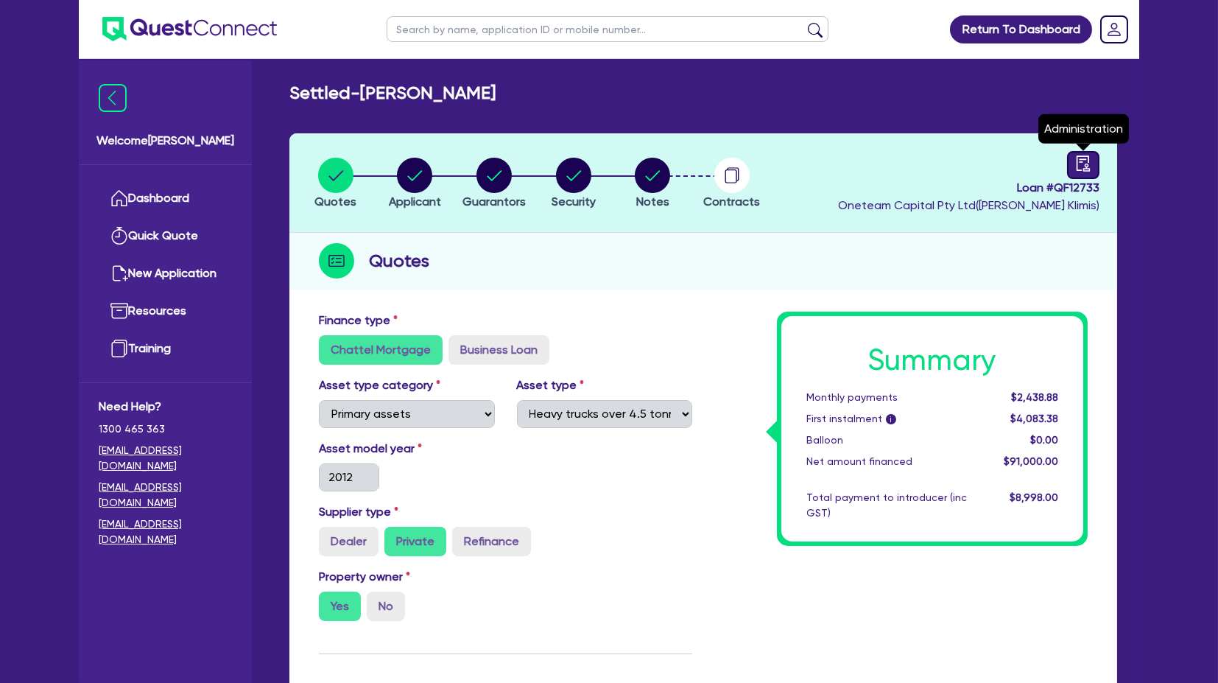
click at [1073, 157] on link at bounding box center [1083, 165] width 32 height 28
select select "SETTLED"
select select "Quest Finance - Own Book"
